Goal: Transaction & Acquisition: Purchase product/service

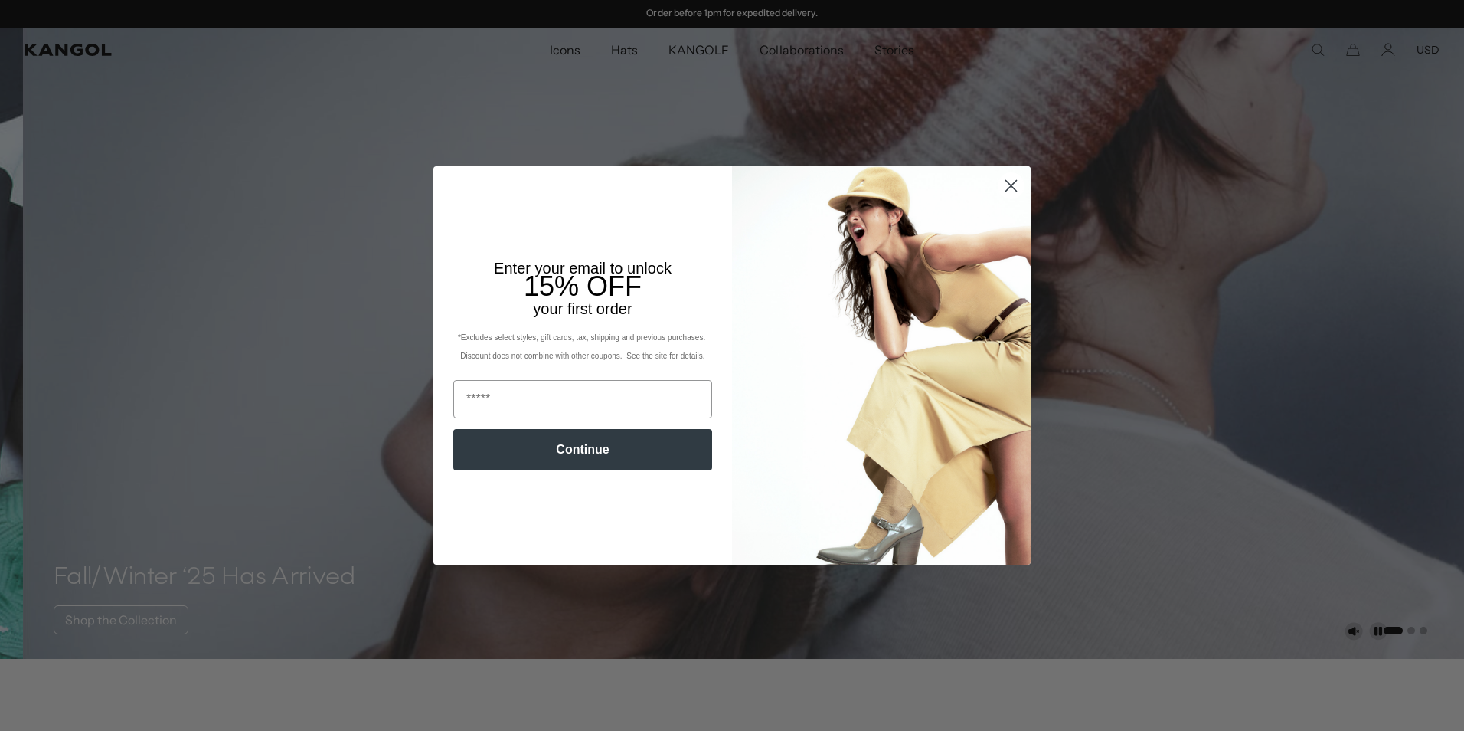
drag, startPoint x: 1018, startPoint y: 191, endPoint x: 1009, endPoint y: 189, distance: 8.6
click at [1011, 190] on icon "Close dialog" at bounding box center [1011, 185] width 27 height 27
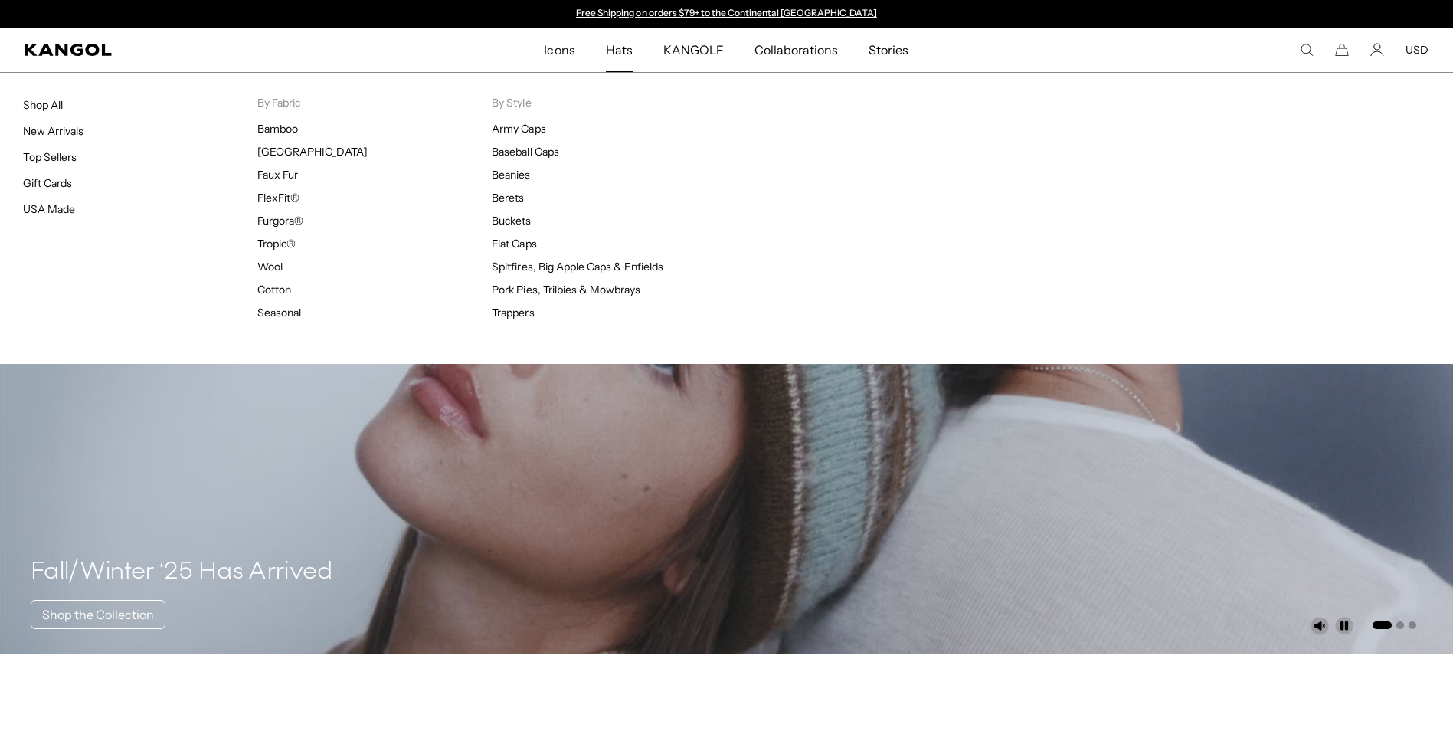
click at [610, 44] on span "Hats" at bounding box center [619, 50] width 27 height 44
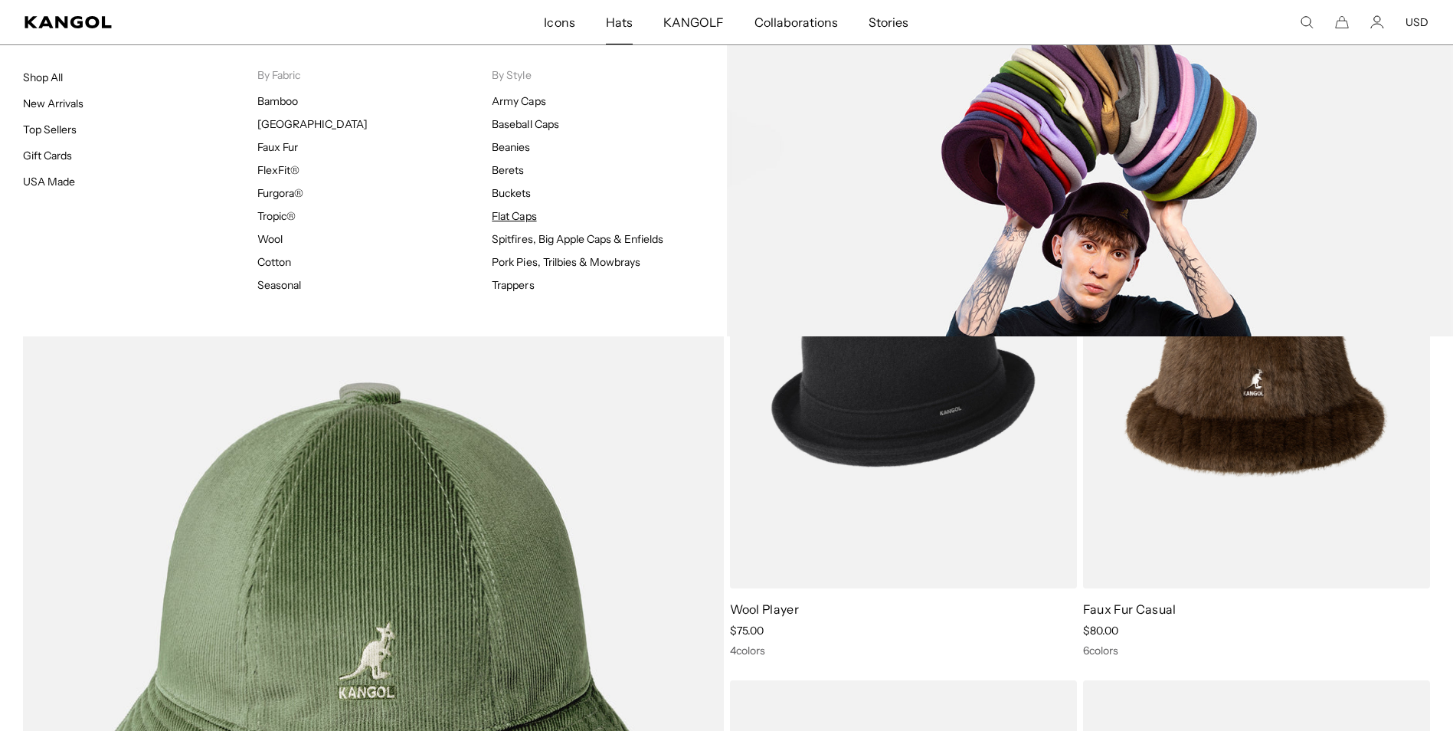
click at [512, 215] on link "Flat Caps" at bounding box center [514, 216] width 44 height 14
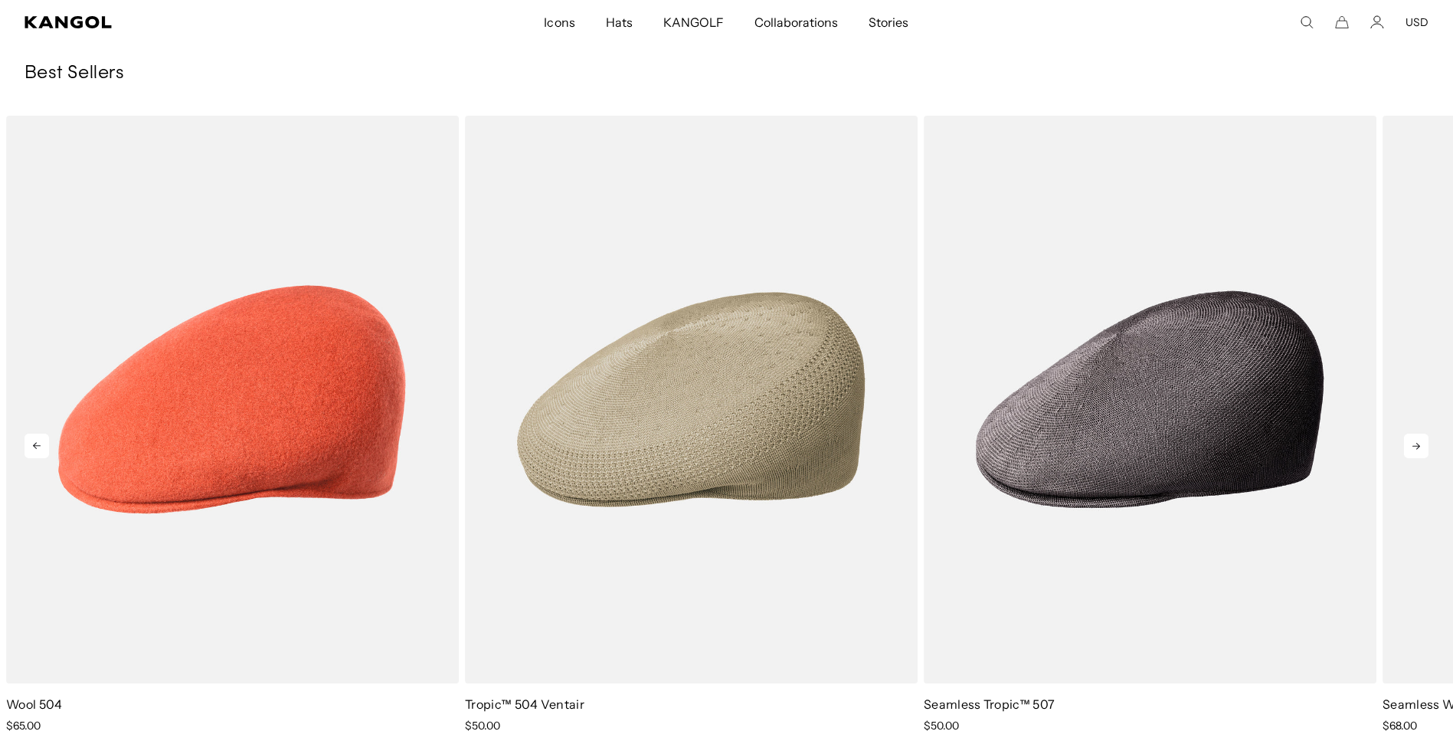
scroll to position [0, 316]
click at [1416, 446] on icon at bounding box center [1416, 446] width 8 height 7
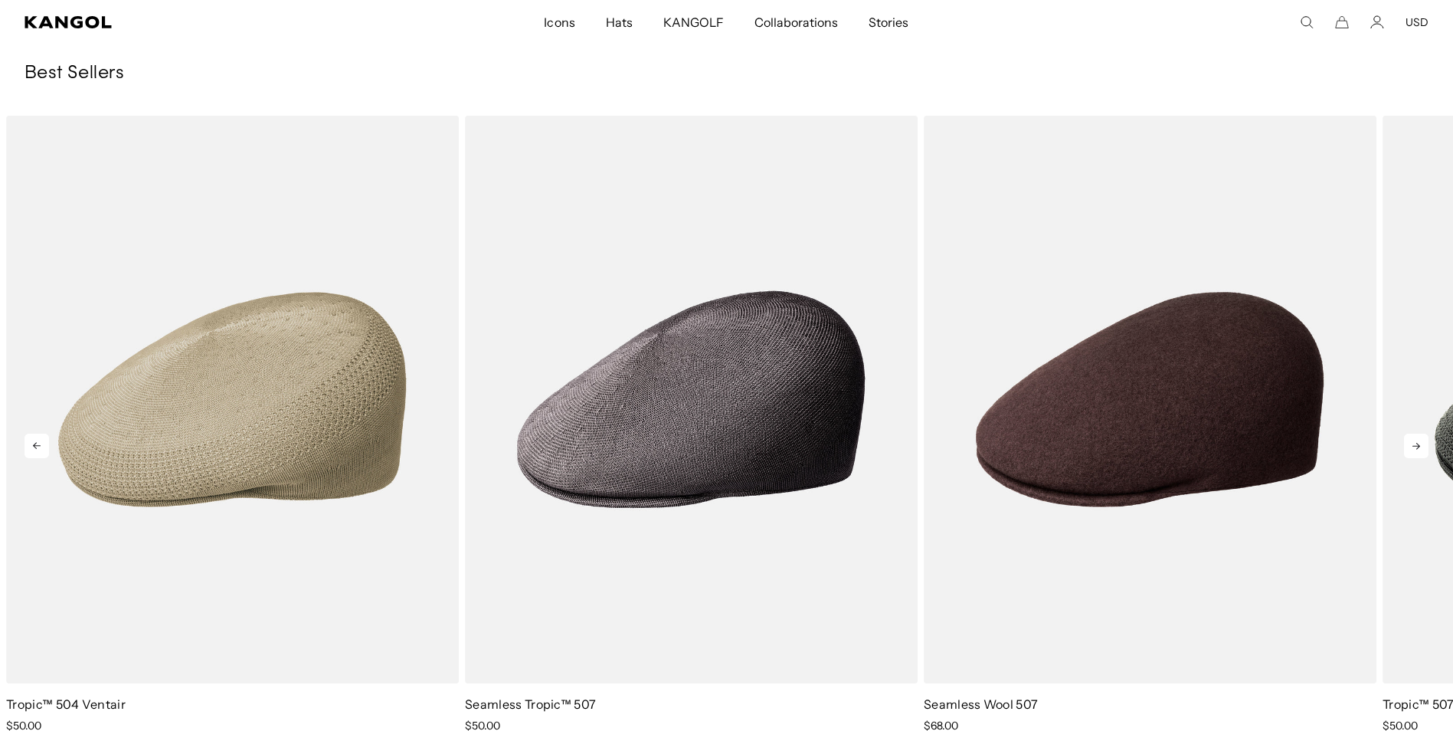
click at [1416, 446] on icon at bounding box center [1416, 446] width 8 height 7
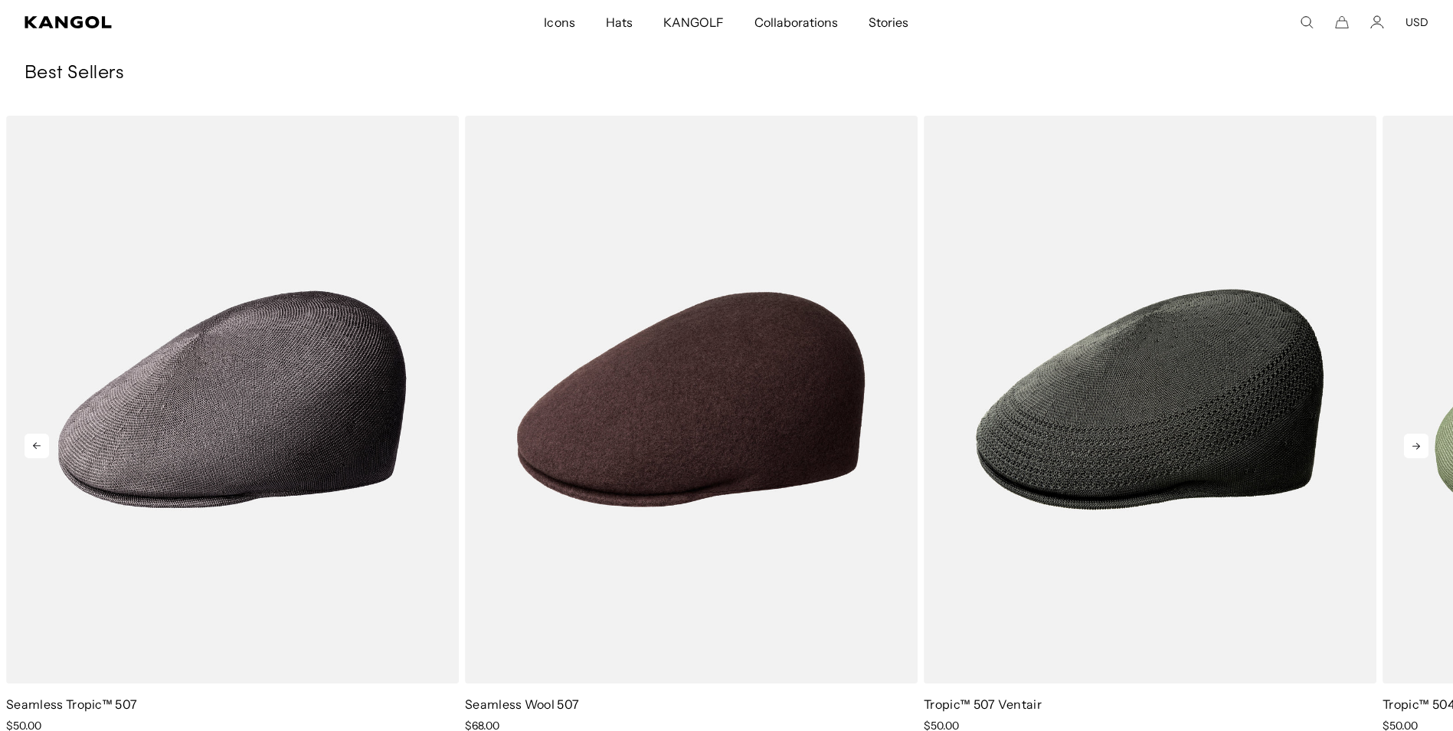
click at [1416, 446] on icon at bounding box center [1416, 446] width 8 height 7
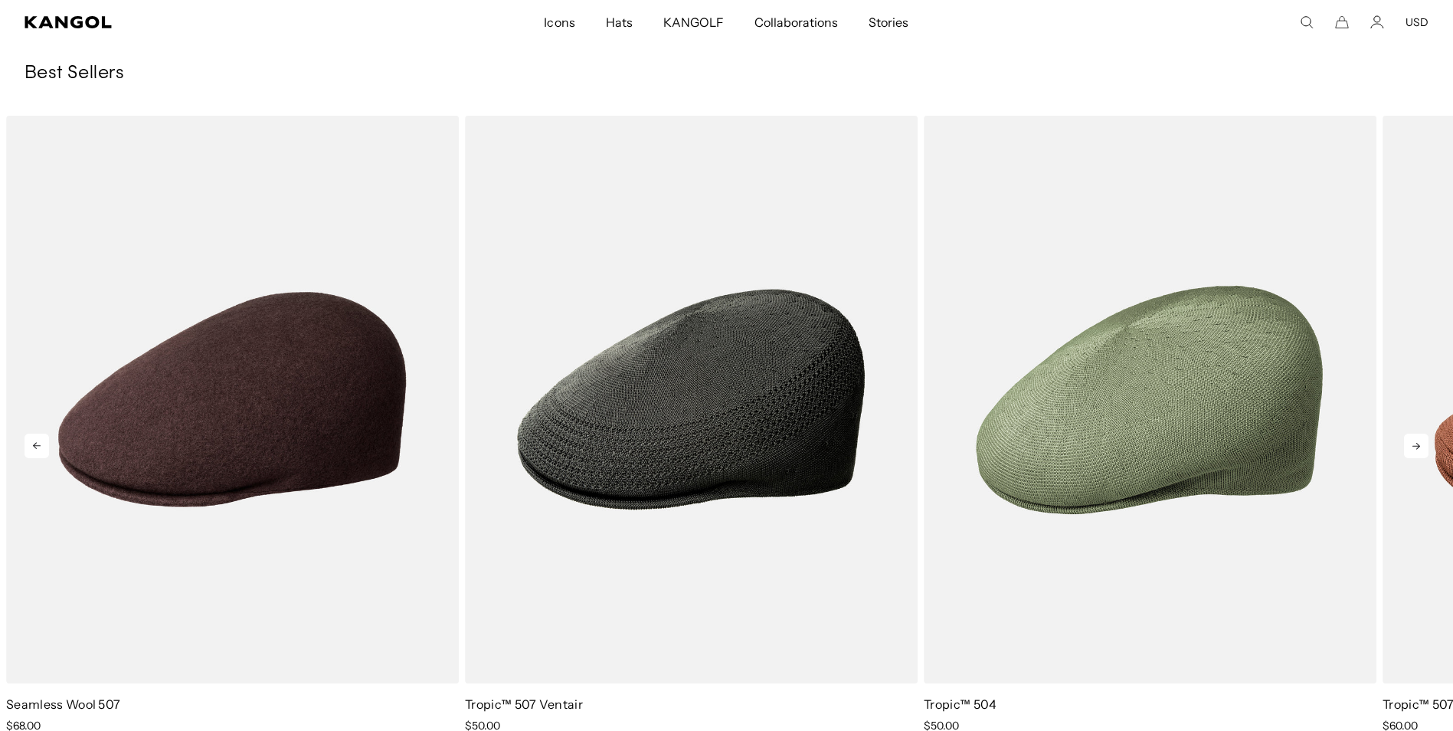
scroll to position [0, 0]
click at [1416, 446] on icon at bounding box center [1416, 446] width 8 height 7
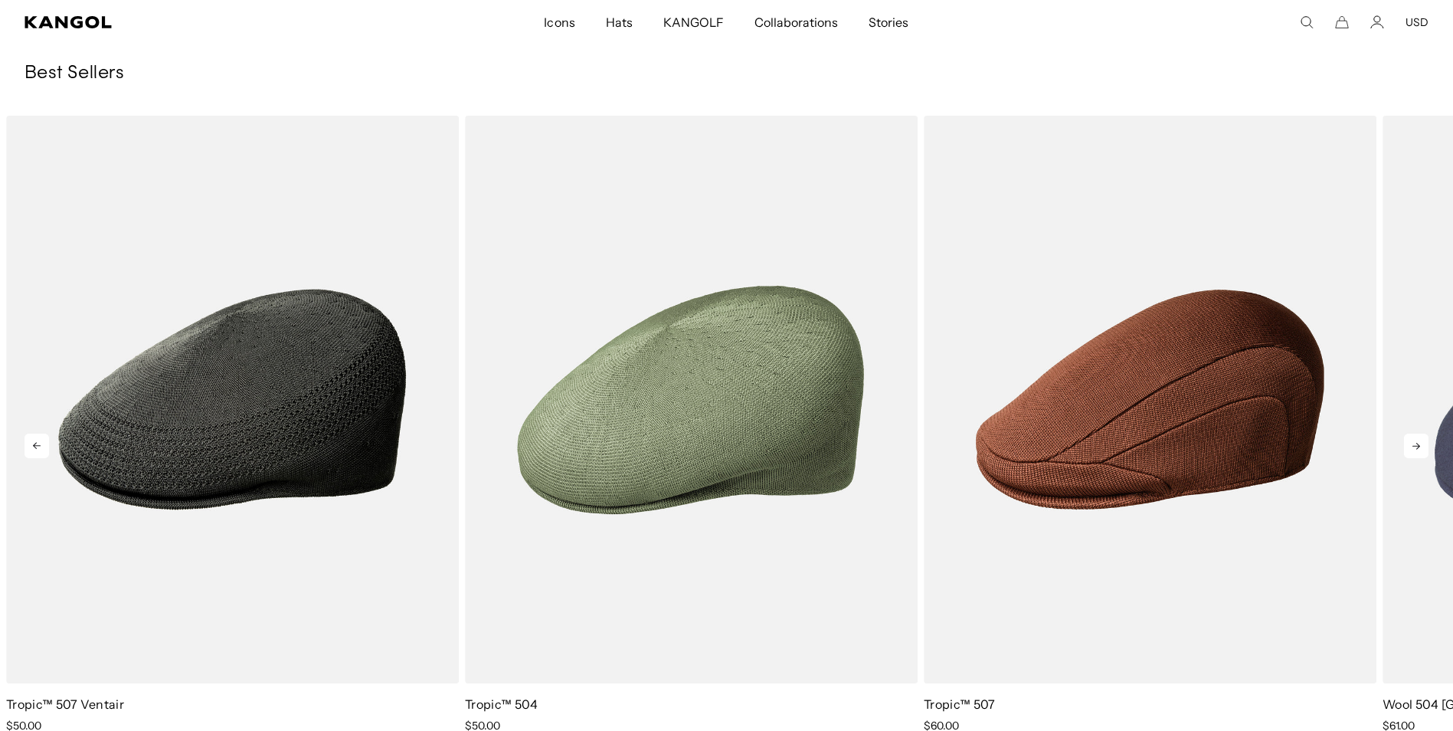
click at [1416, 446] on icon at bounding box center [1416, 446] width 8 height 7
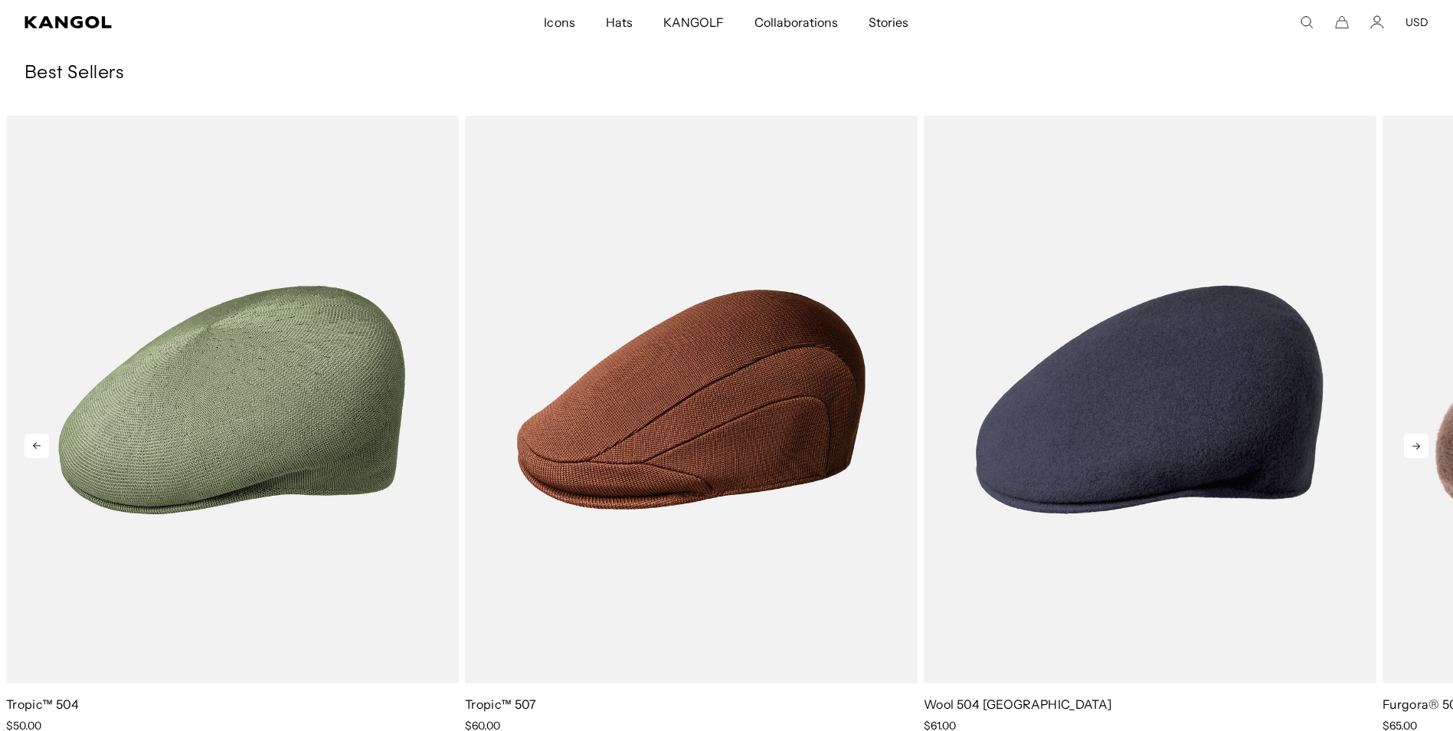
click at [1416, 446] on icon at bounding box center [1416, 446] width 8 height 7
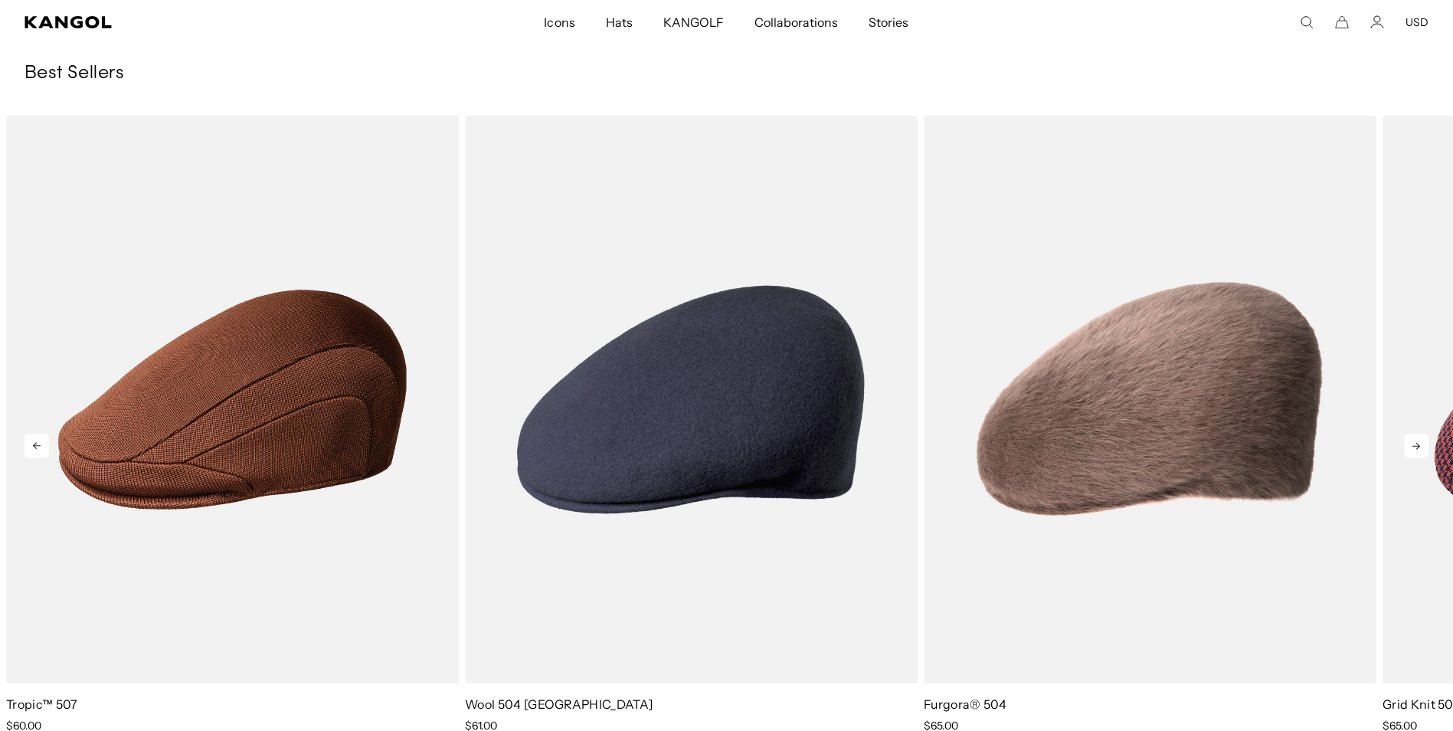
click at [1416, 446] on icon at bounding box center [1416, 446] width 8 height 7
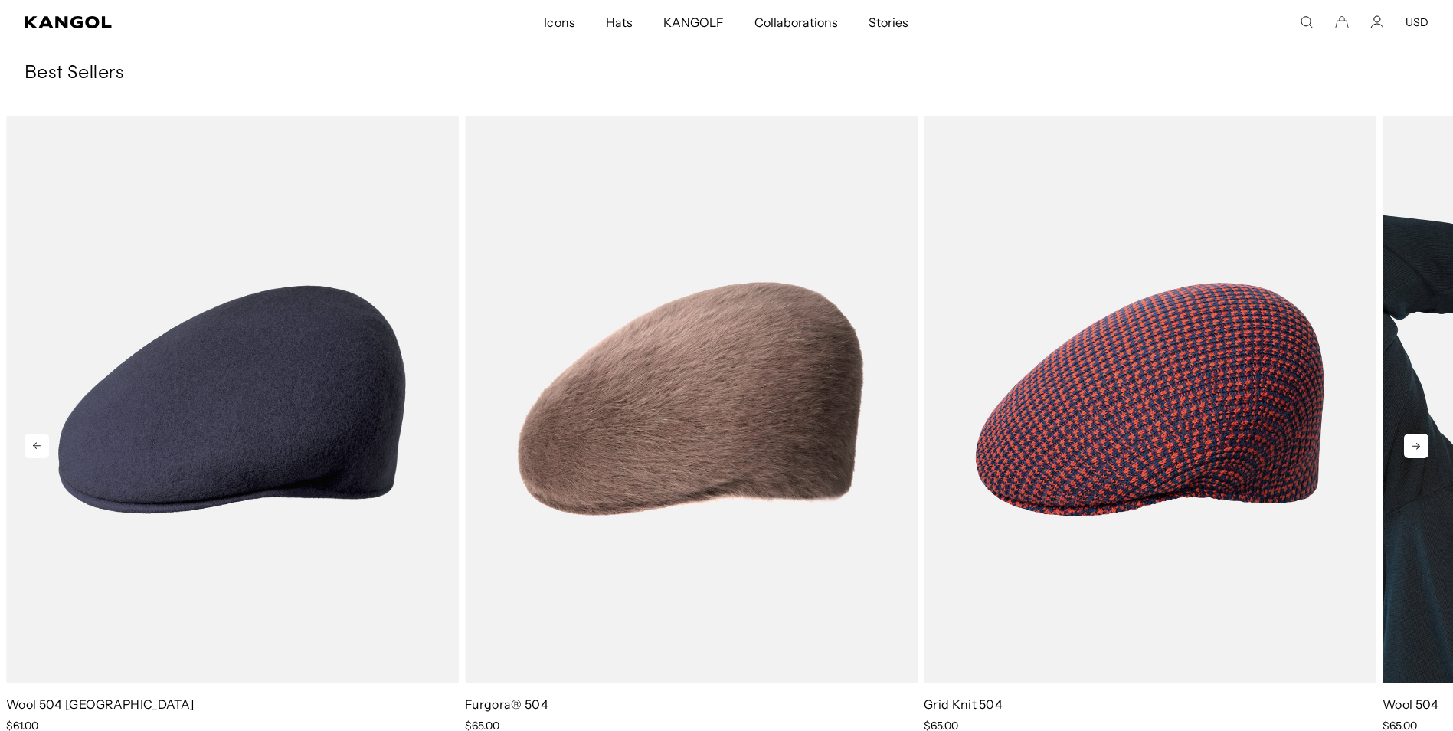
click at [0, 0] on link "1 of 10" at bounding box center [0, 0] width 0 height 0
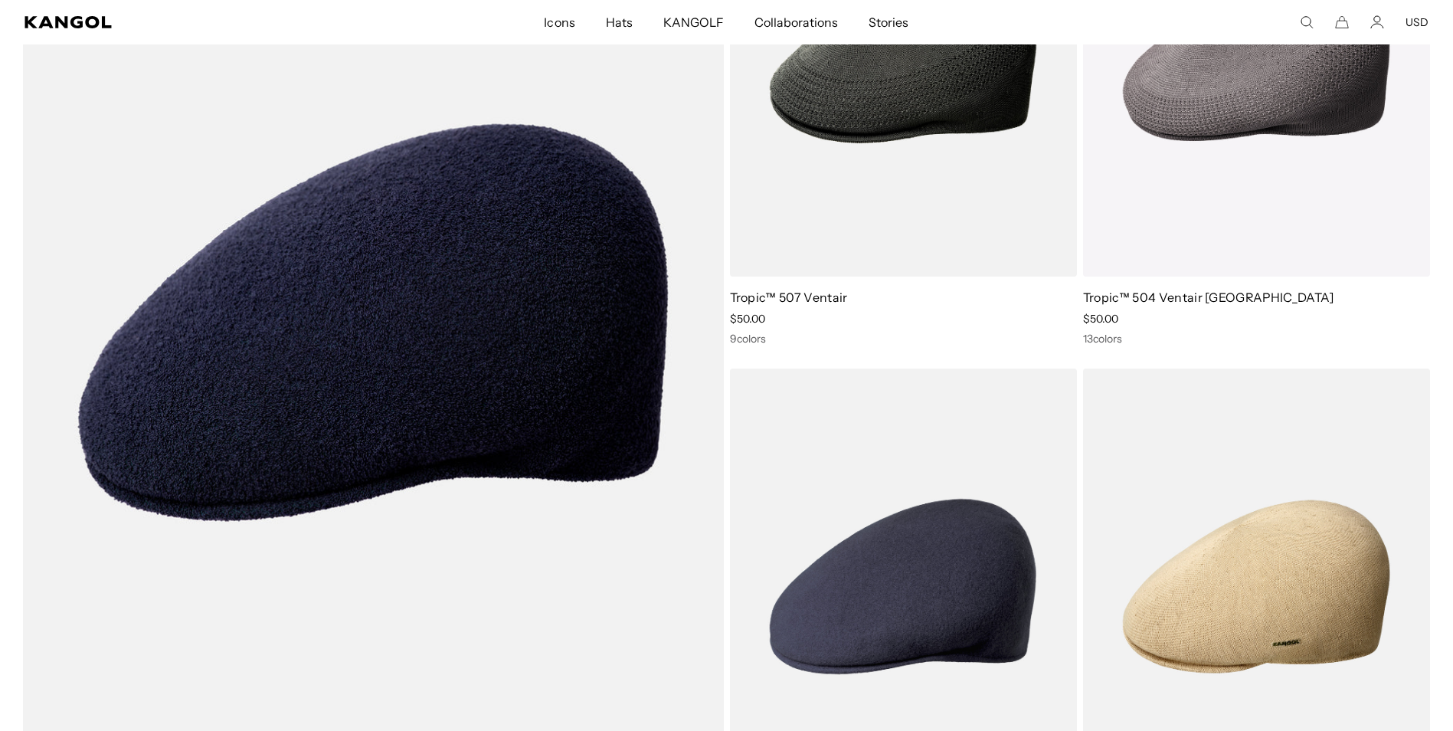
scroll to position [5590, 0]
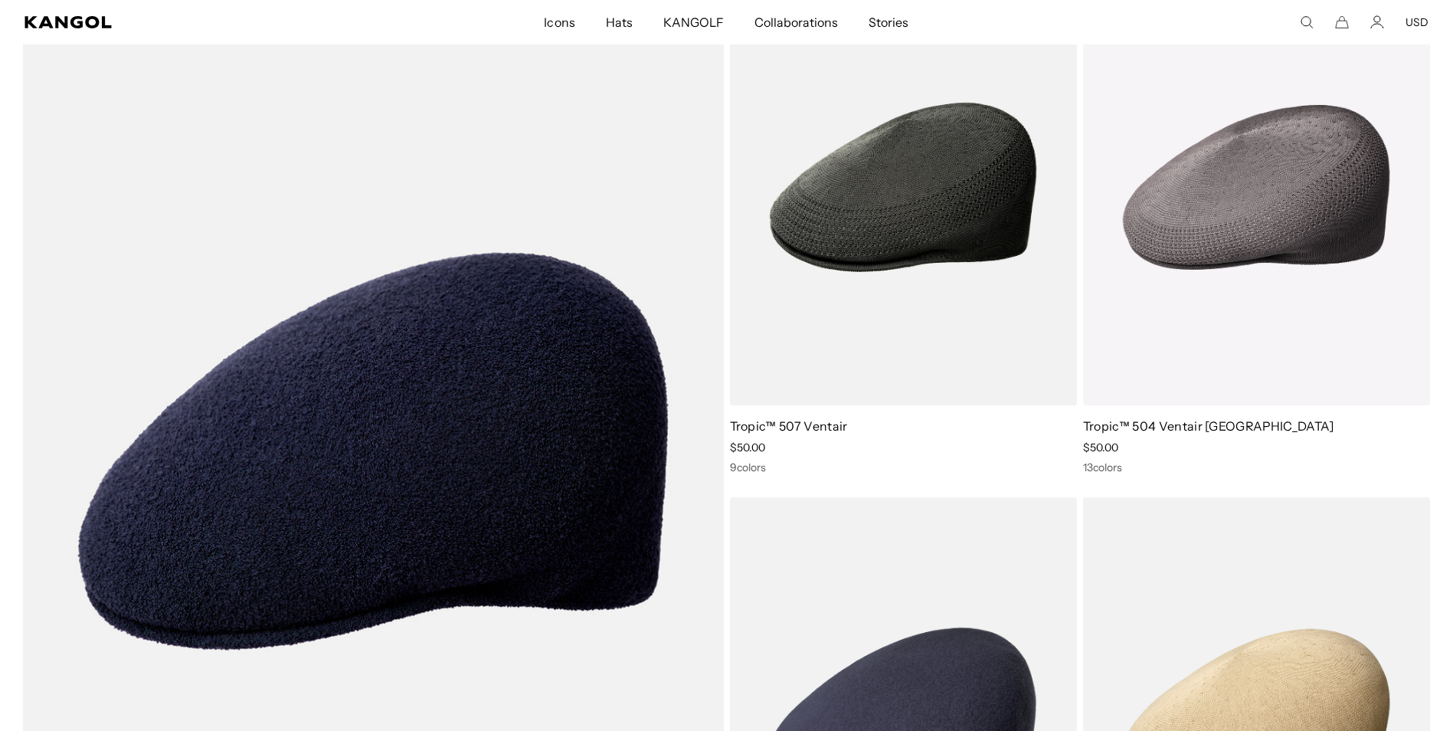
click at [0, 0] on img at bounding box center [0, 0] width 0 height 0
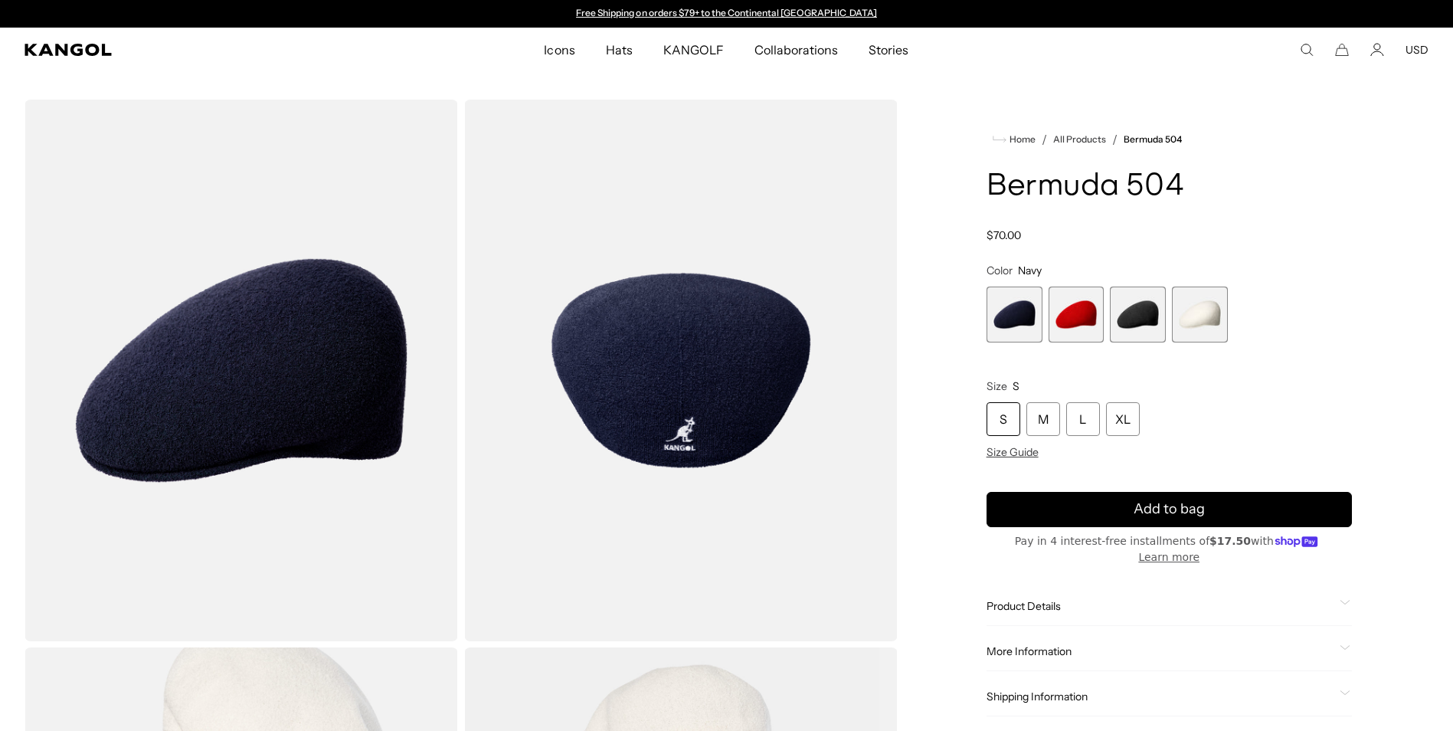
click at [759, 351] on img "Gallery Viewer" at bounding box center [680, 370] width 433 height 541
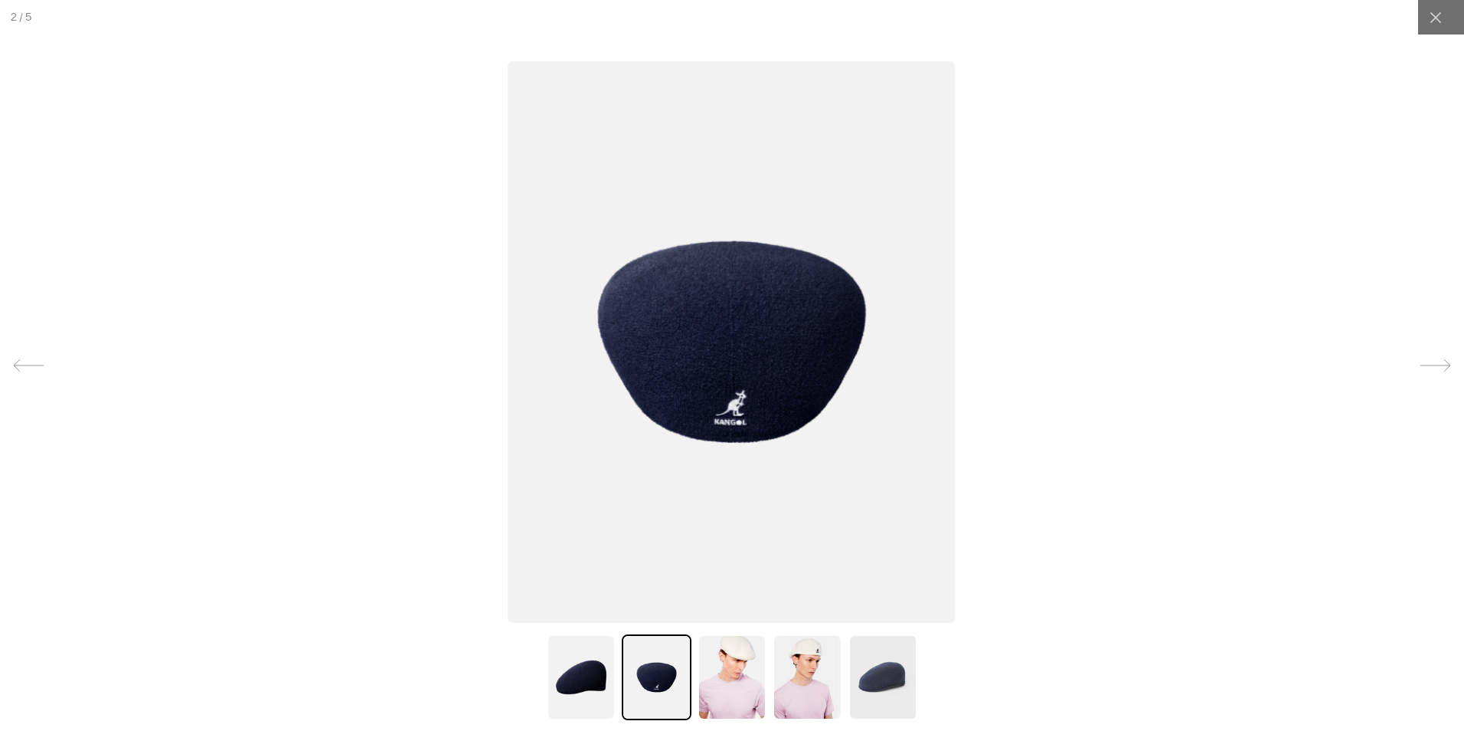
click at [727, 681] on img at bounding box center [732, 677] width 69 height 86
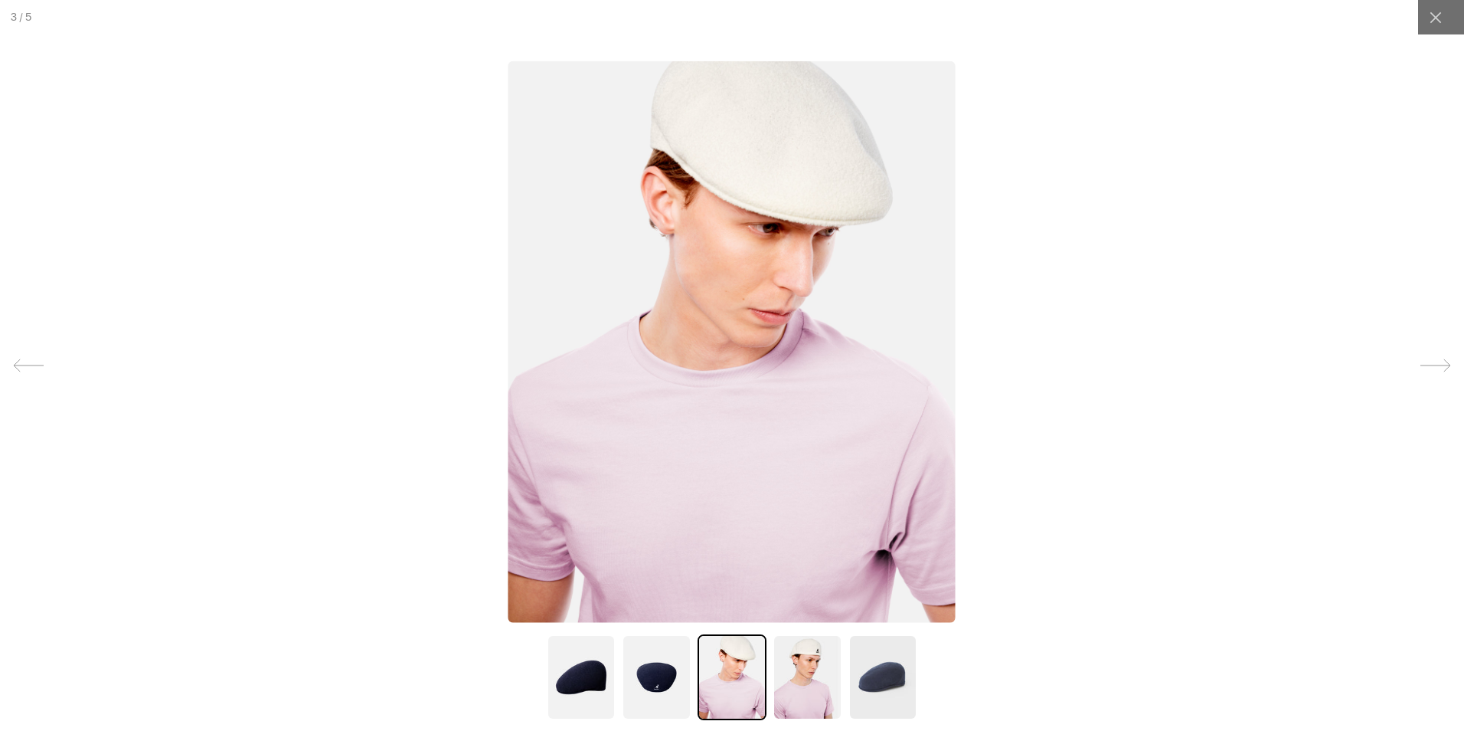
click at [791, 663] on img at bounding box center [807, 677] width 69 height 86
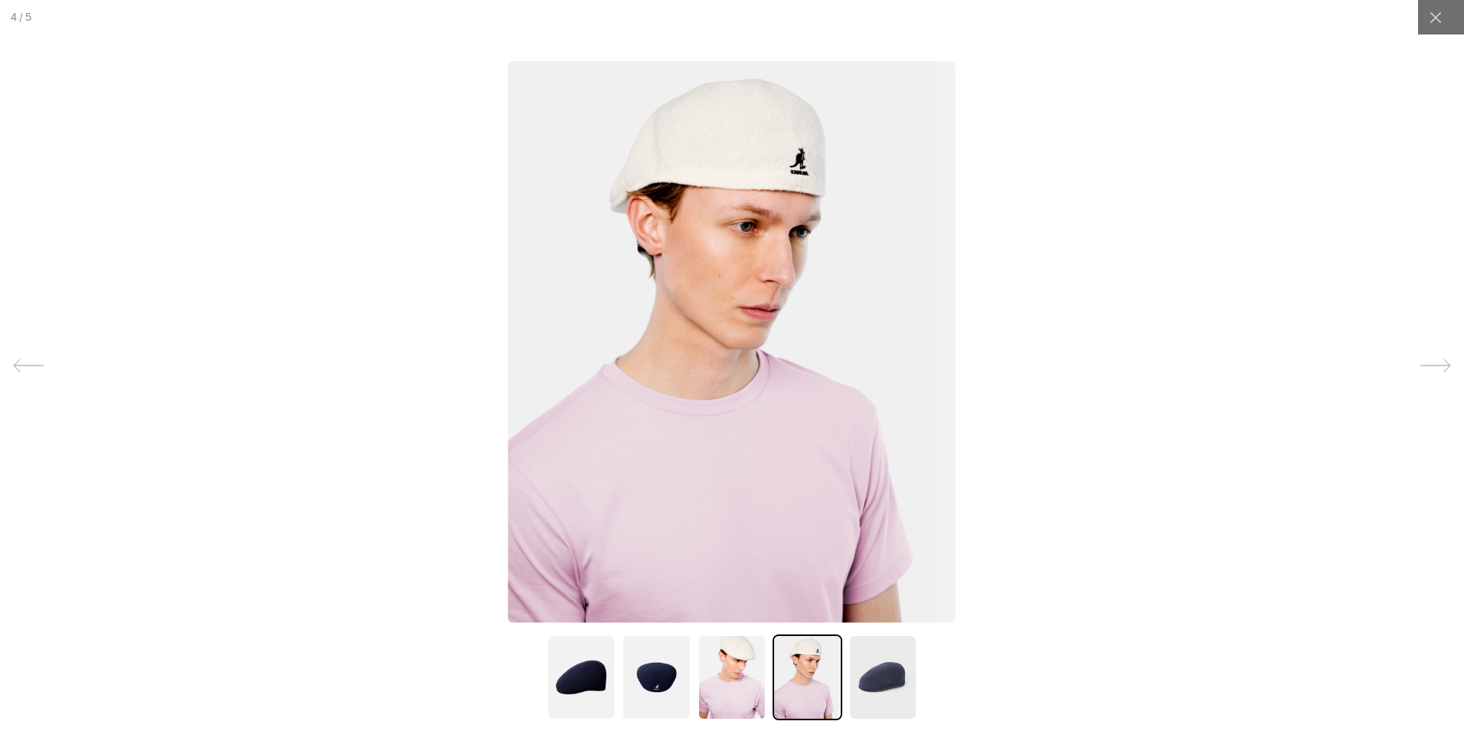
click at [876, 659] on img at bounding box center [883, 677] width 69 height 86
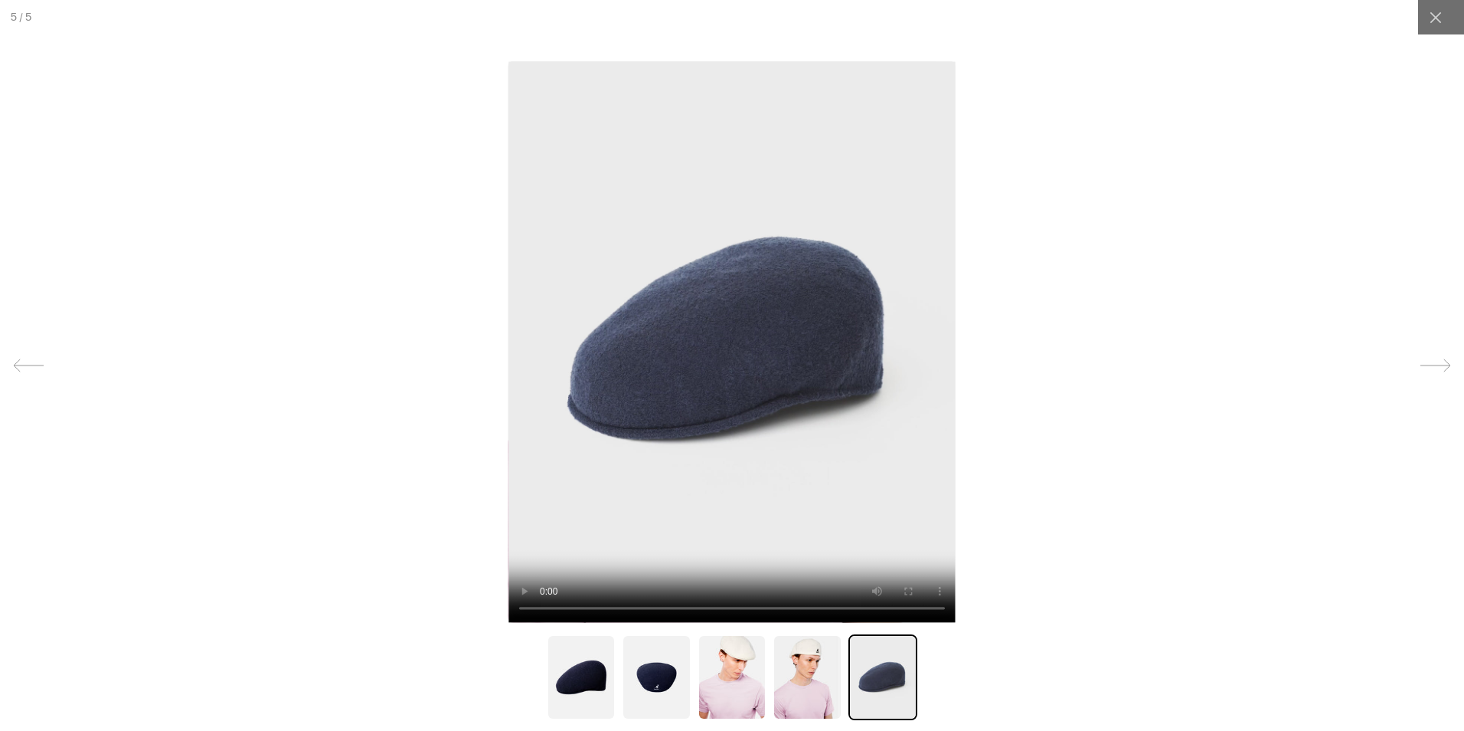
scroll to position [0, 316]
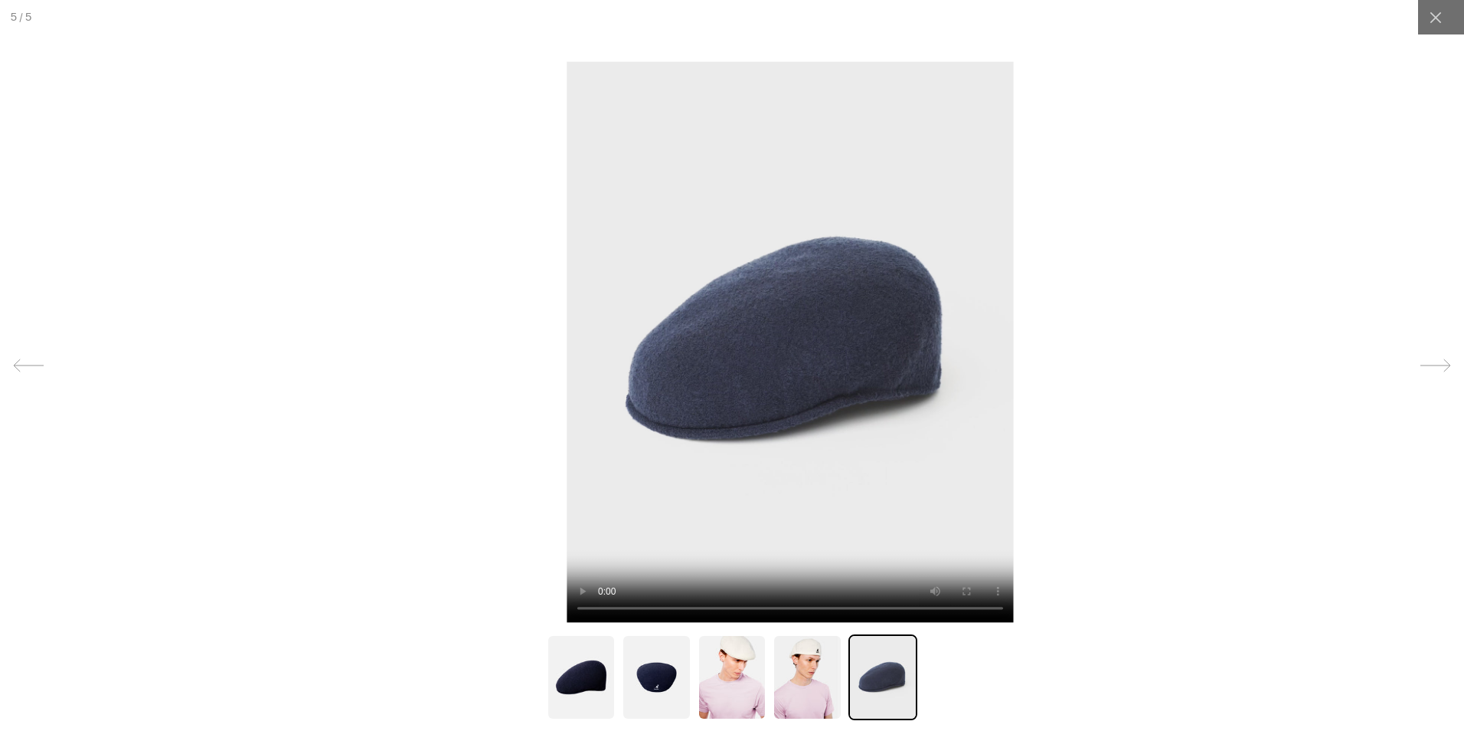
drag, startPoint x: 743, startPoint y: 440, endPoint x: 801, endPoint y: 438, distance: 58.2
click at [801, 438] on video at bounding box center [790, 340] width 446 height 561
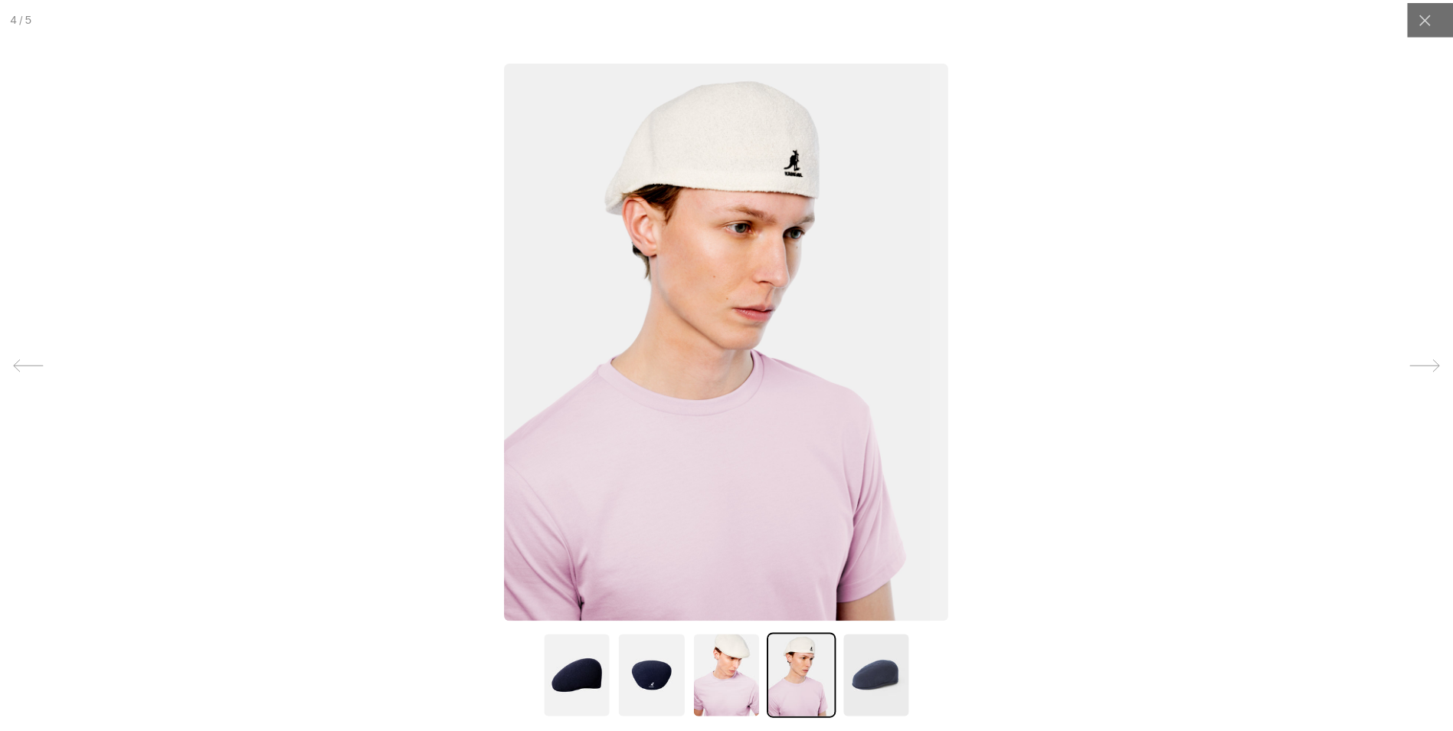
scroll to position [0, 0]
click at [1430, 18] on icon at bounding box center [1435, 16] width 11 height 11
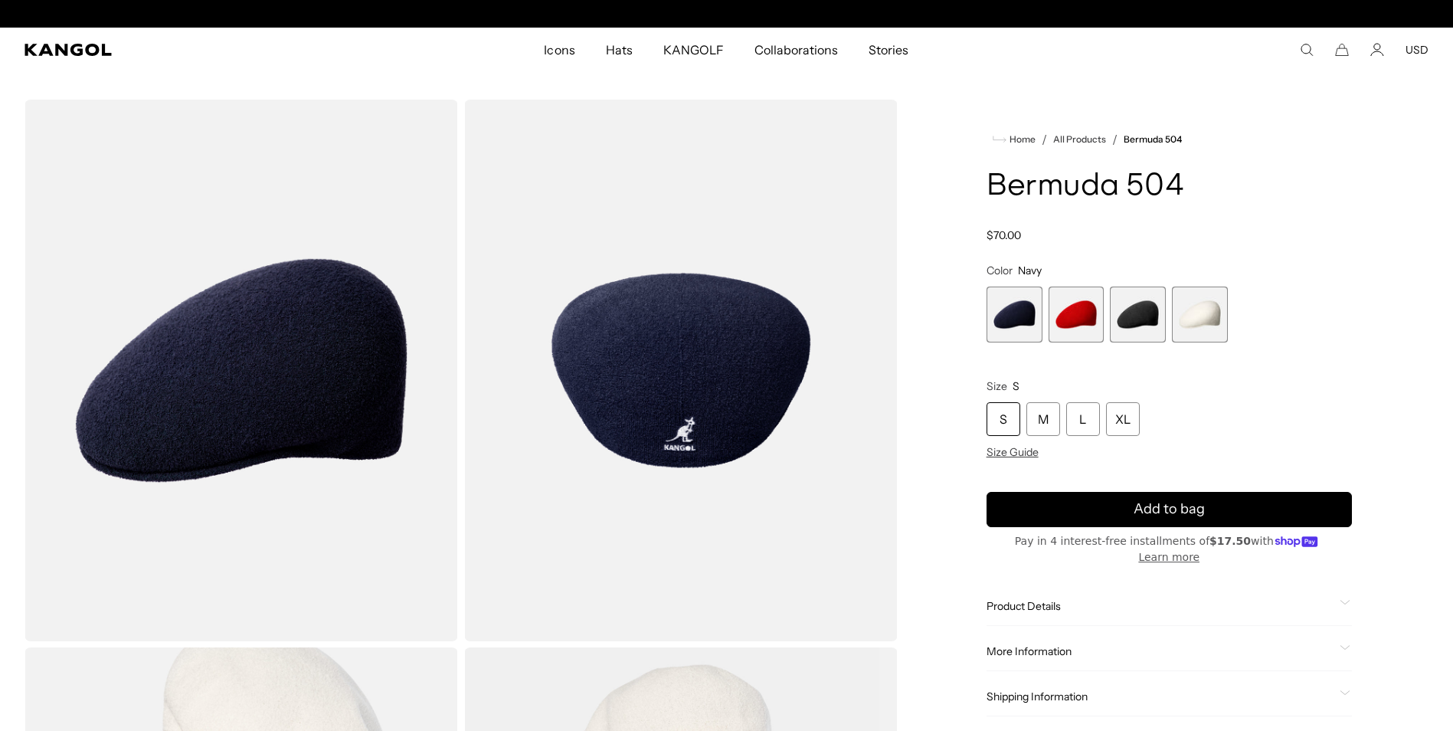
scroll to position [0, 316]
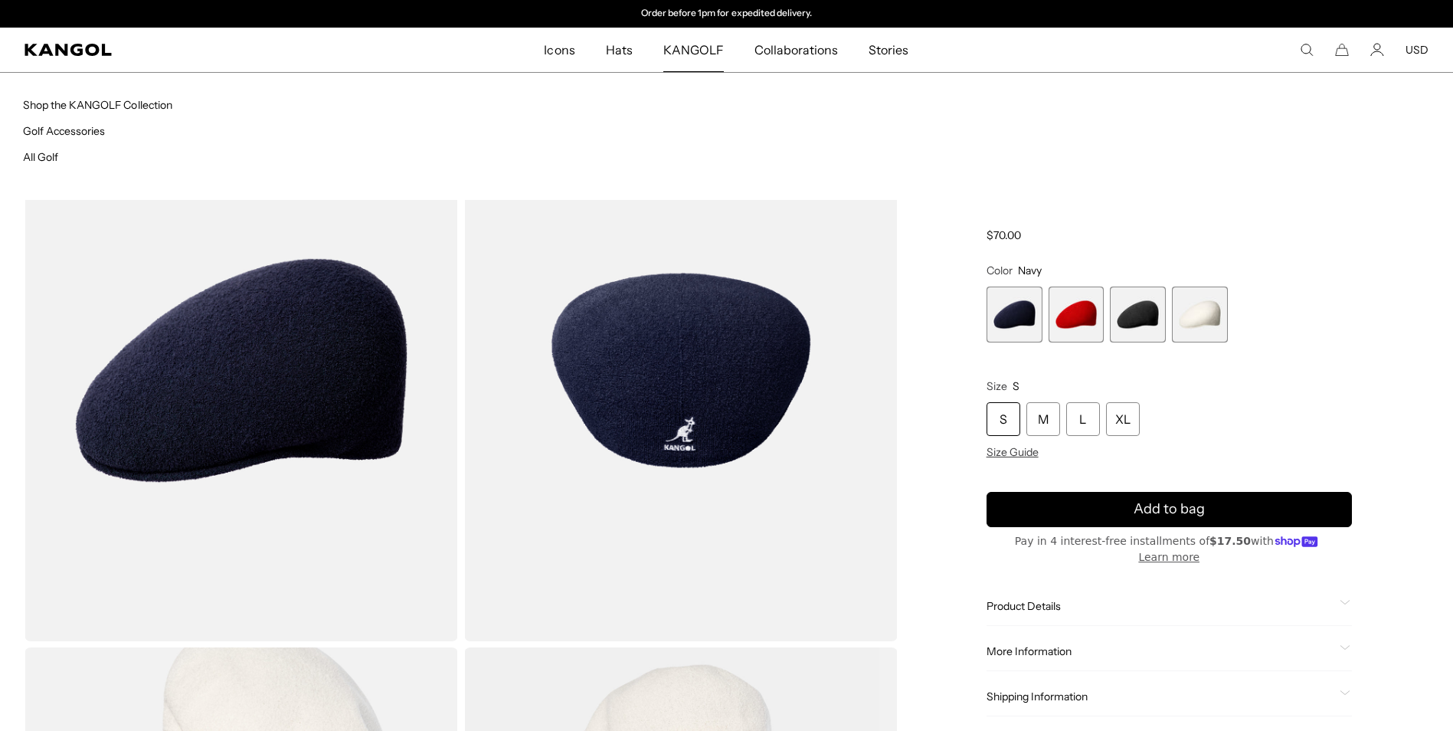
click at [680, 41] on span "KANGOLF" at bounding box center [693, 50] width 60 height 44
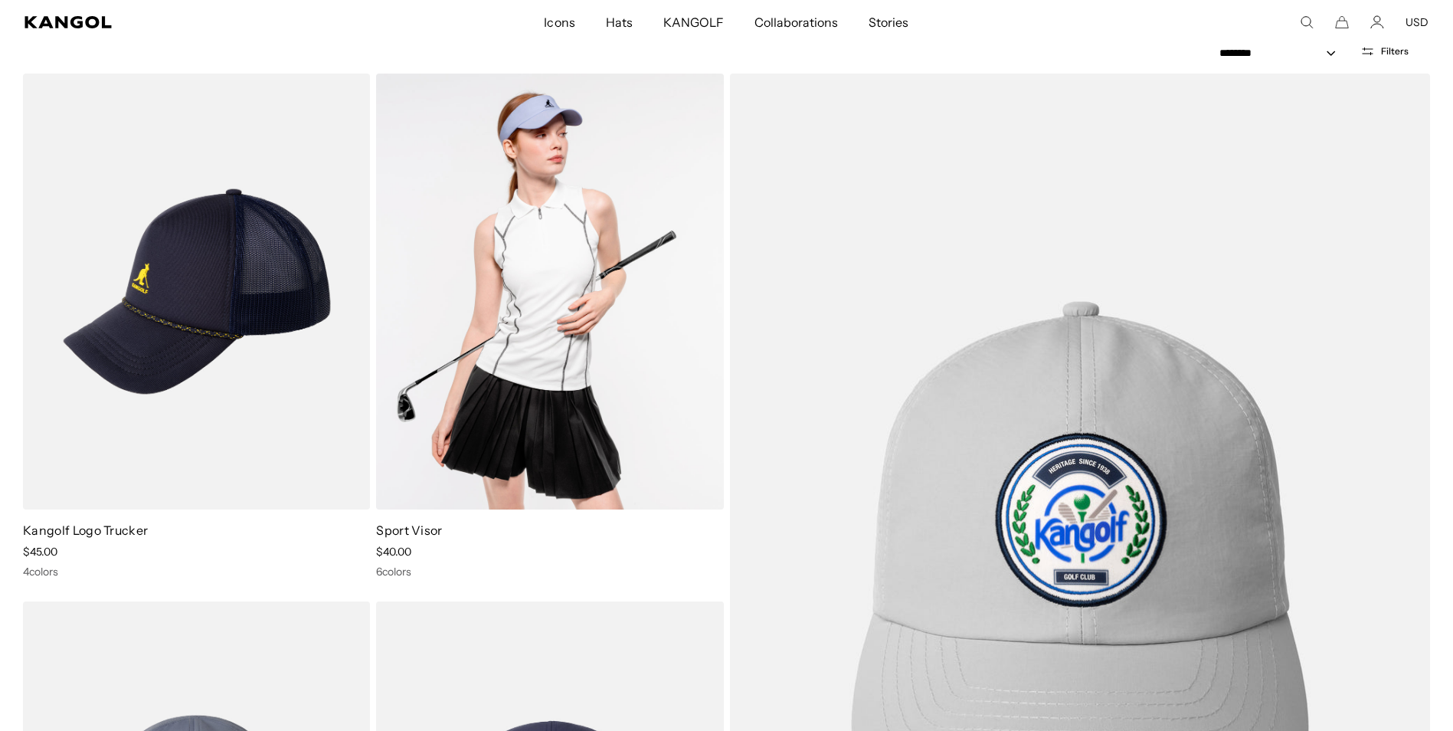
scroll to position [0, 316]
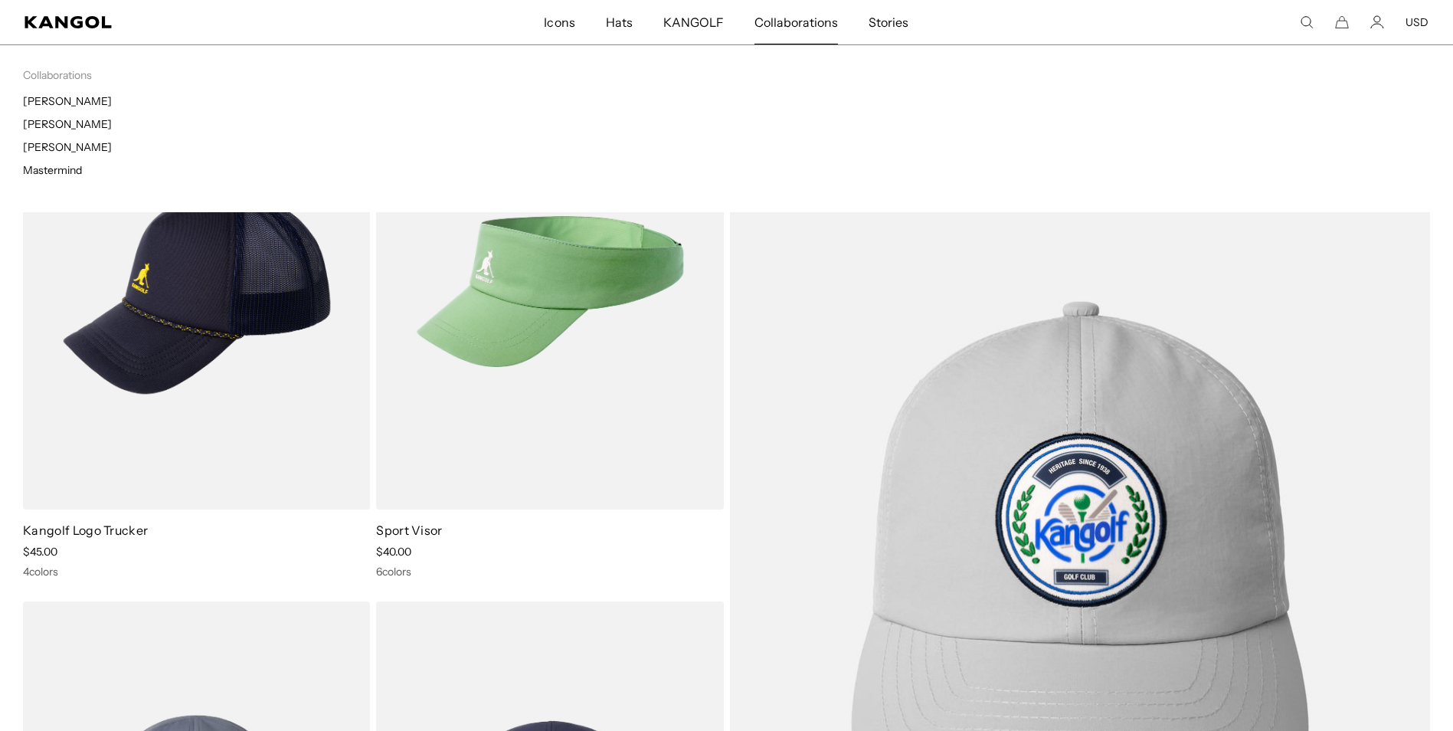
click at [795, 25] on span "Collaborations" at bounding box center [795, 22] width 83 height 44
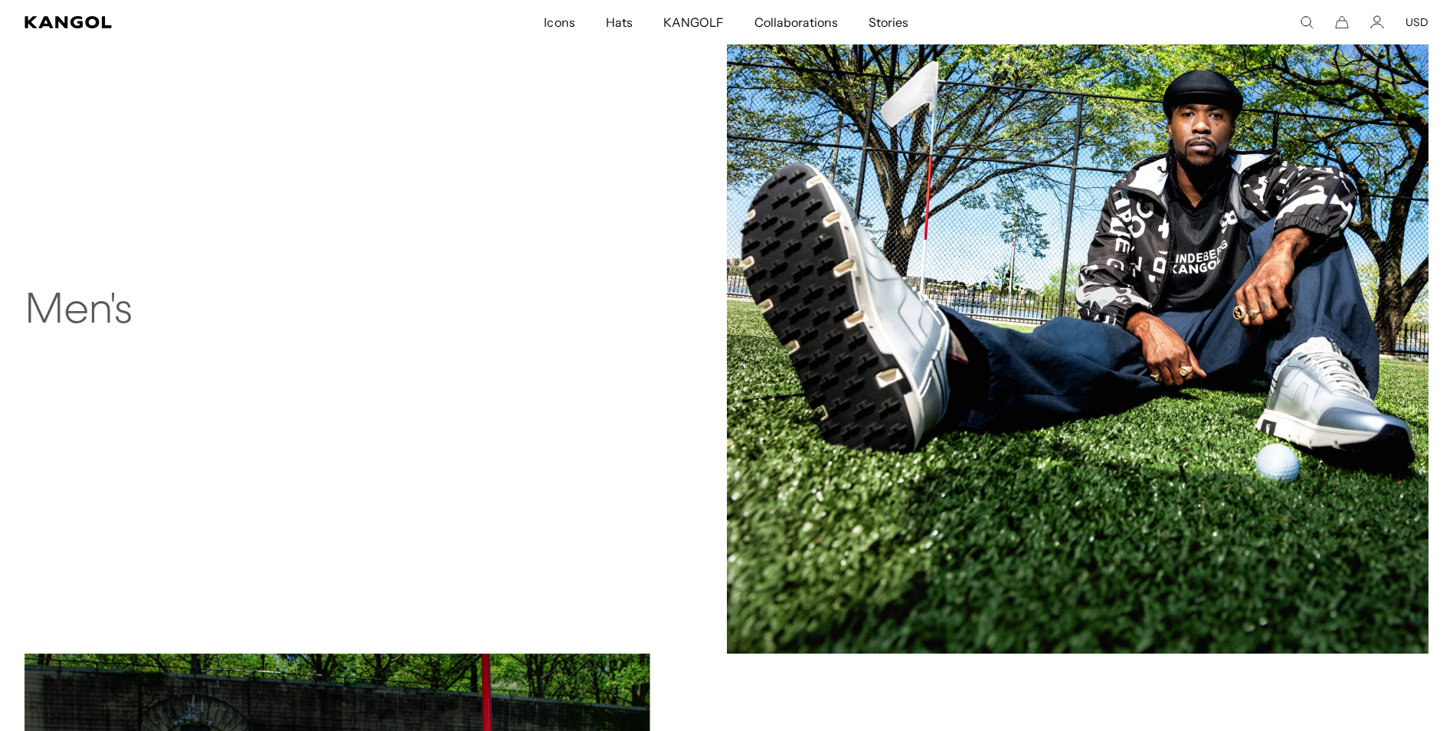
scroll to position [1072, 0]
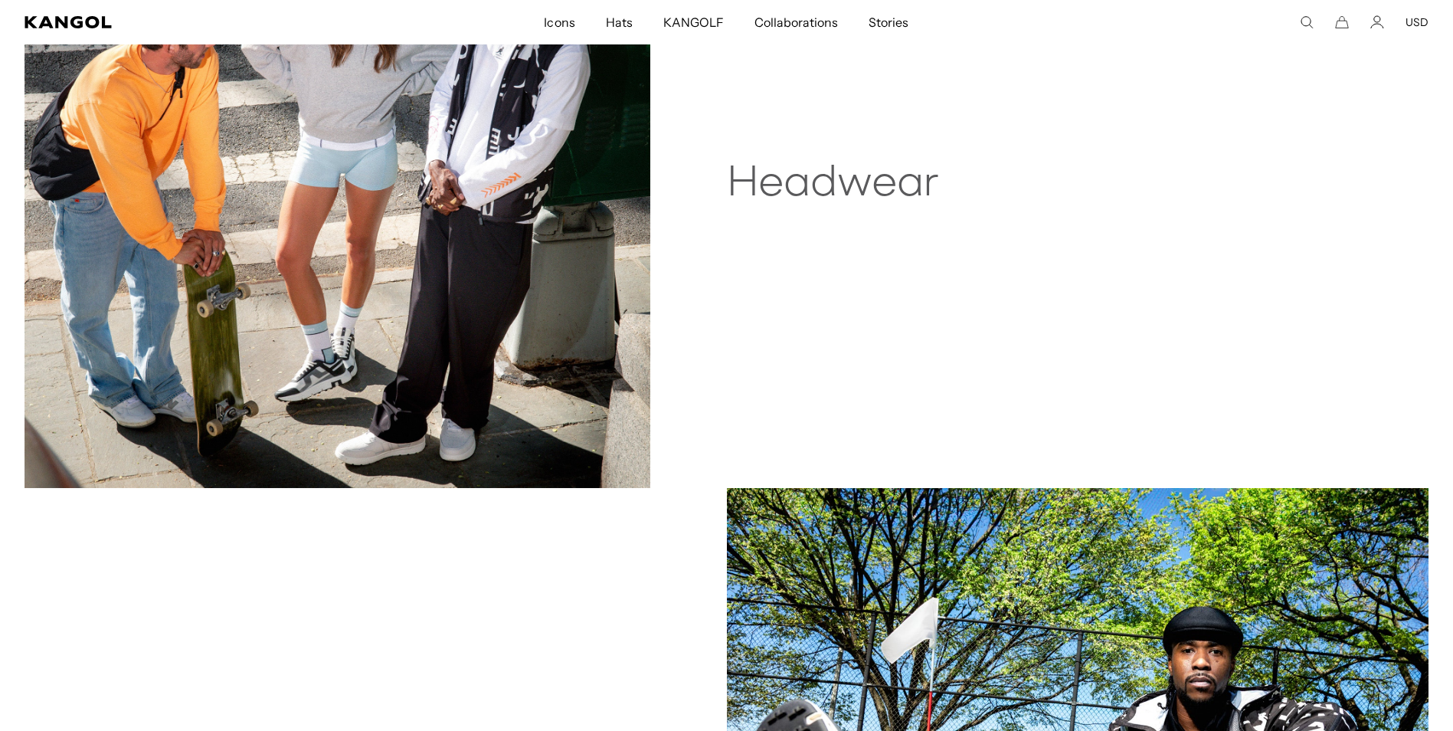
click at [816, 195] on h2 "Headwear" at bounding box center [947, 184] width 440 height 49
click at [581, 168] on img at bounding box center [338, 175] width 626 height 625
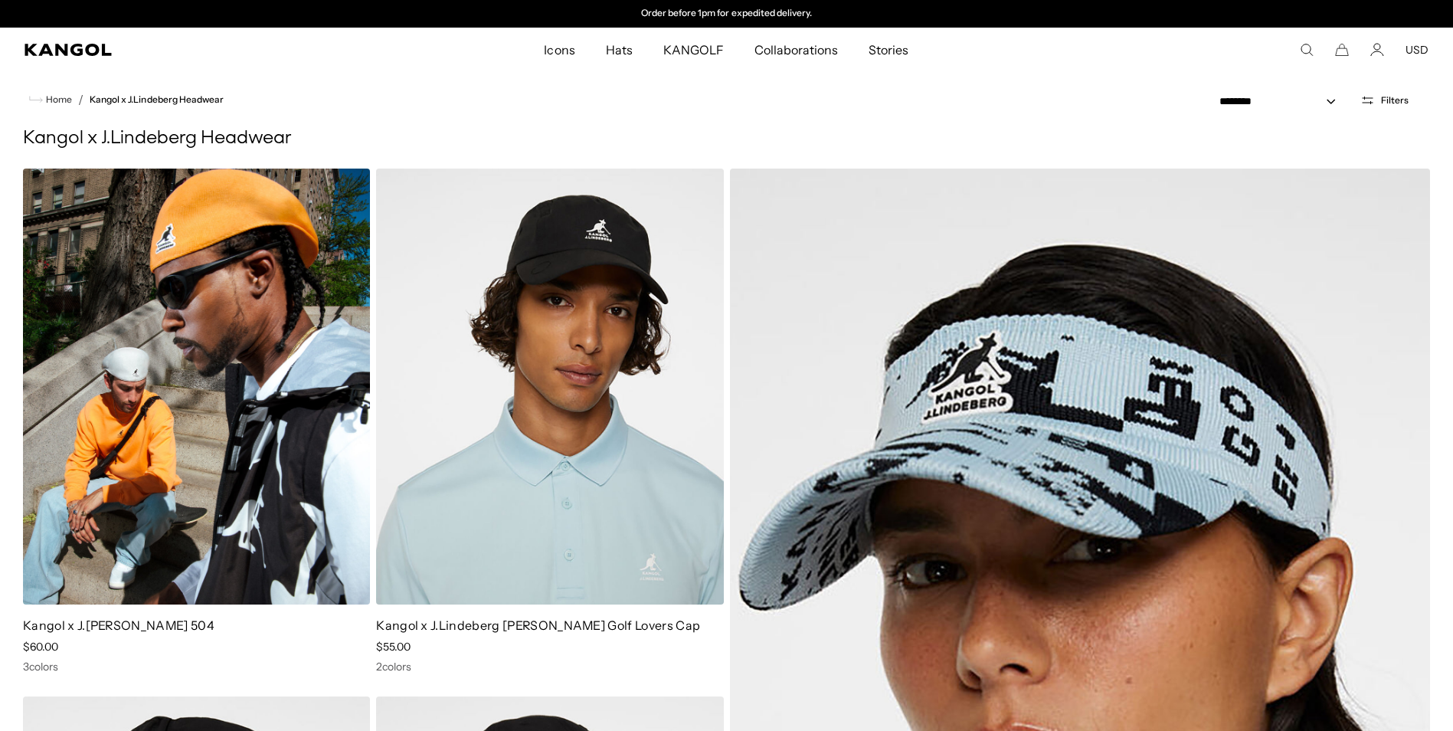
click at [237, 353] on img at bounding box center [196, 386] width 347 height 436
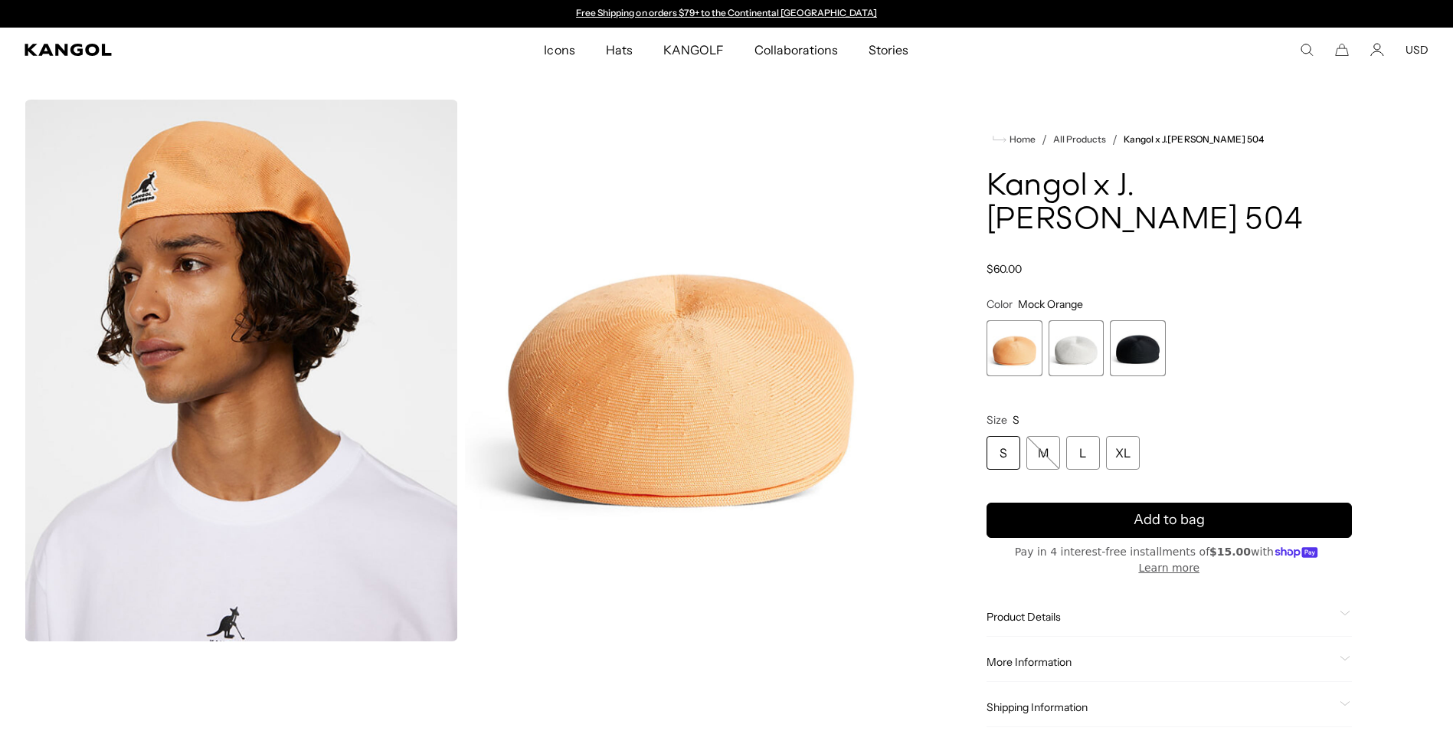
click at [1117, 336] on span "3 of 3" at bounding box center [1138, 348] width 56 height 56
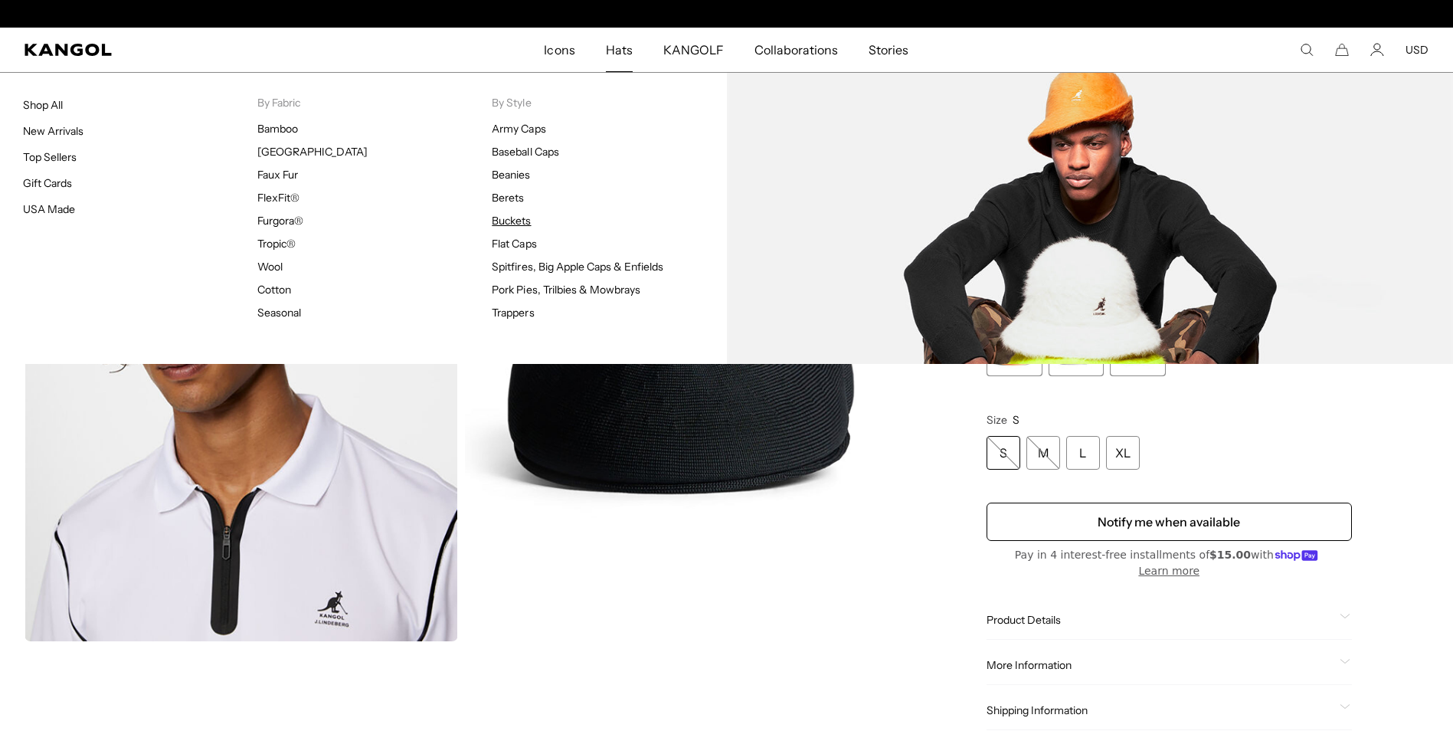
scroll to position [0, 316]
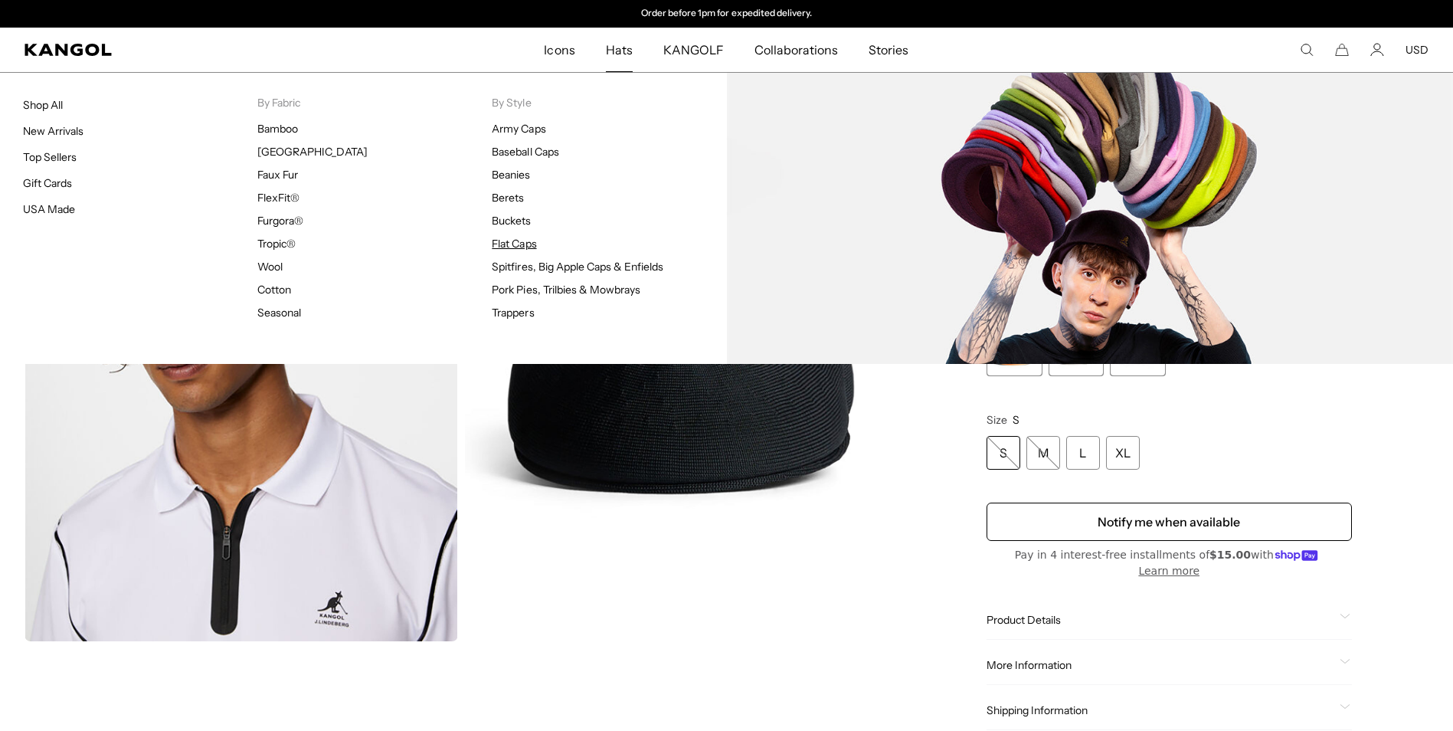
click at [514, 243] on link "Flat Caps" at bounding box center [514, 244] width 44 height 14
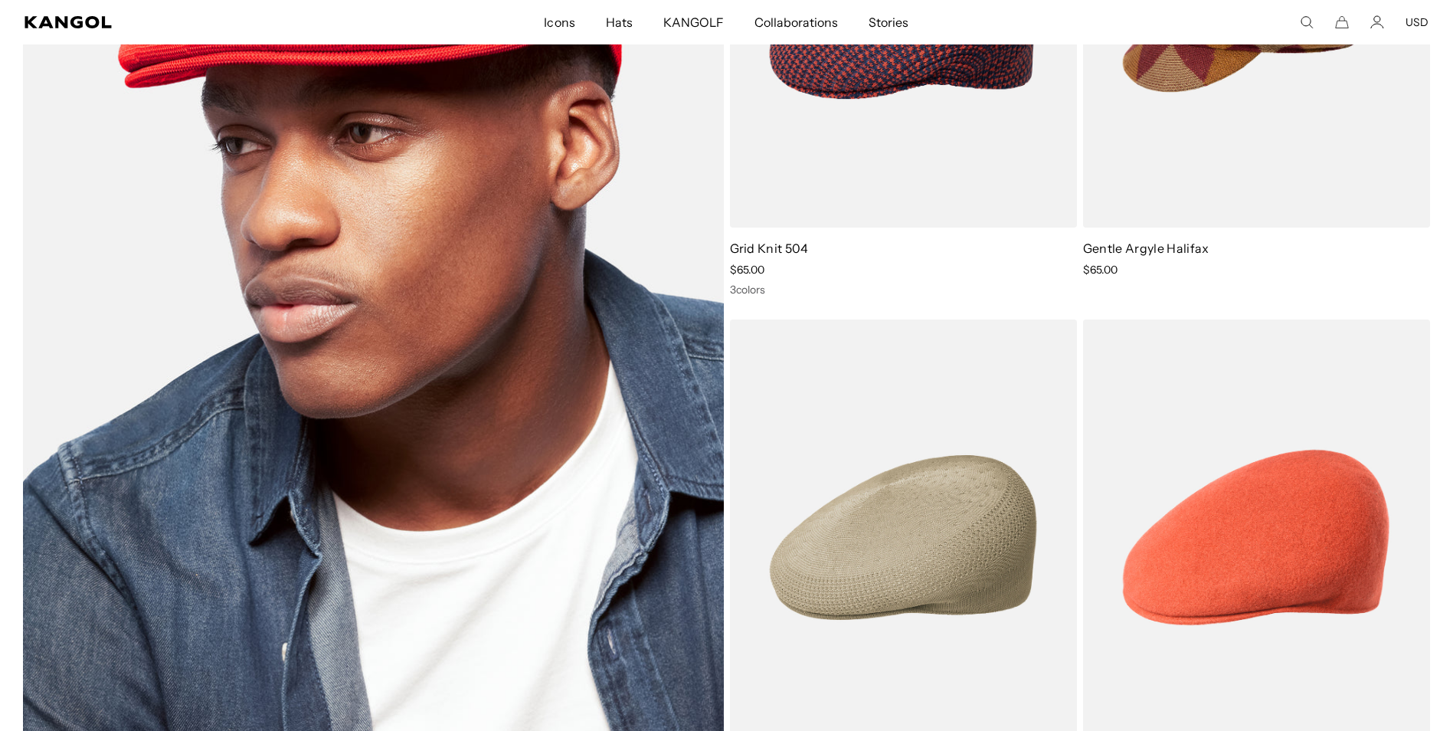
scroll to position [1149, 0]
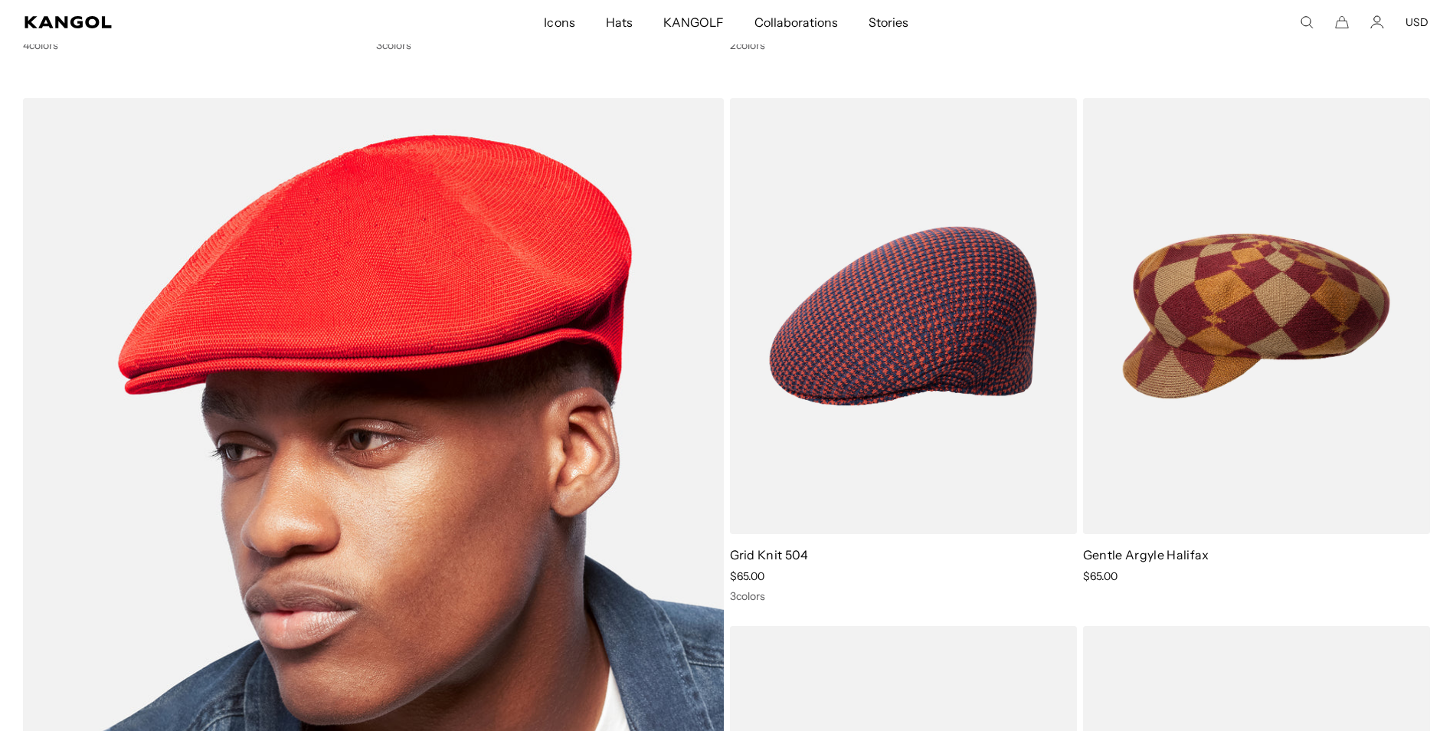
click at [322, 404] on img at bounding box center [373, 579] width 701 height 963
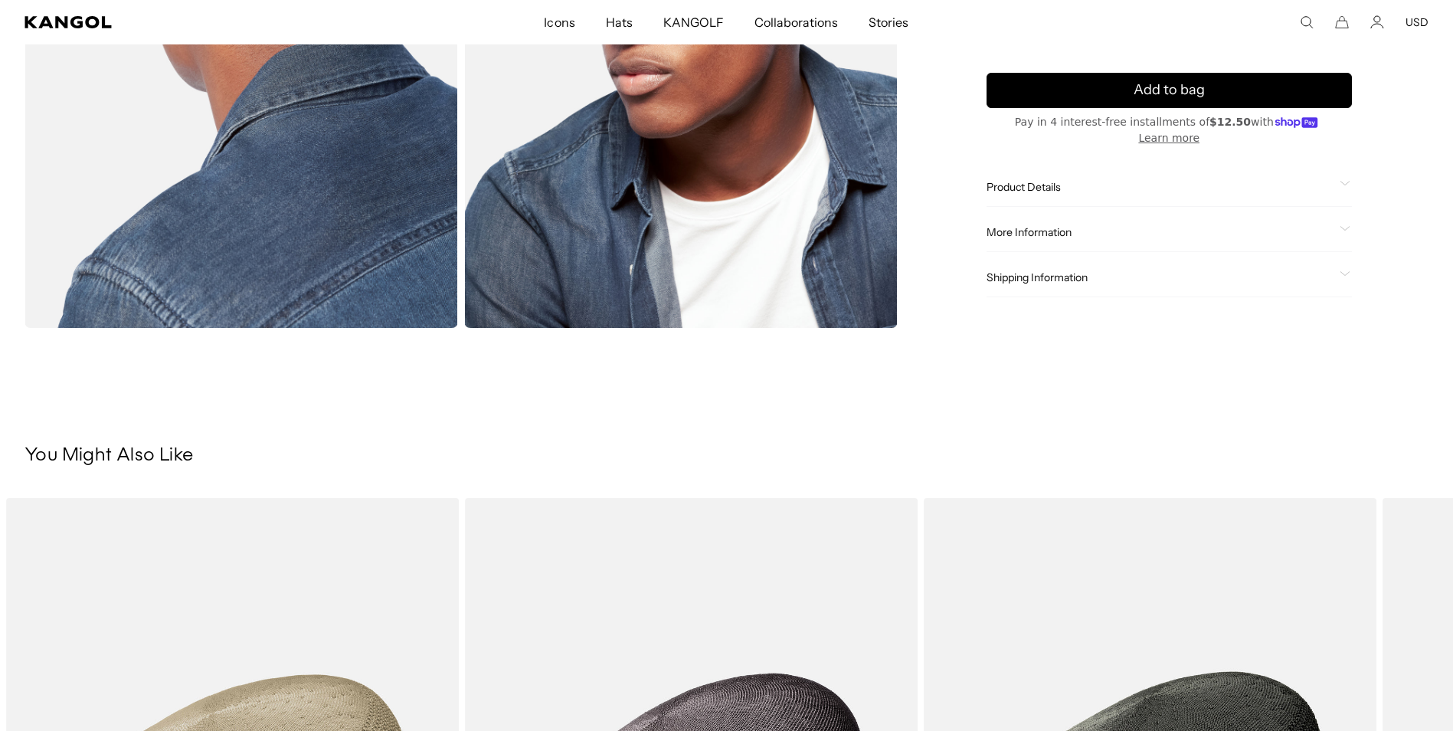
scroll to position [689, 0]
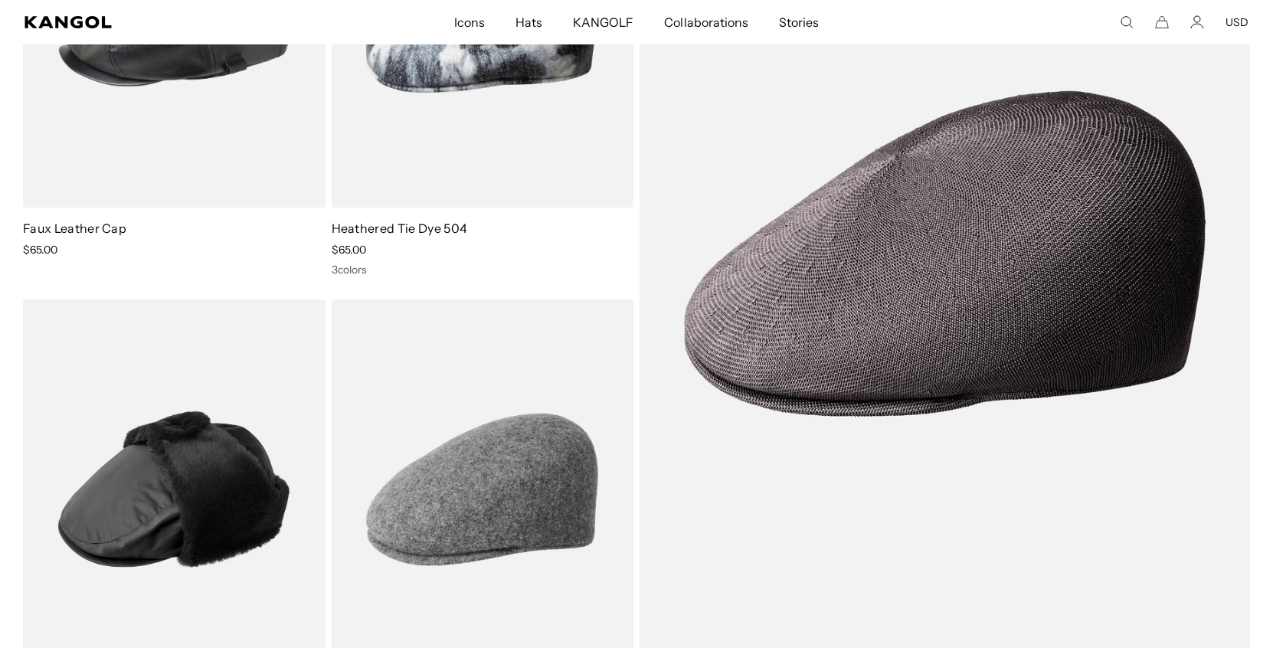
scroll to position [4374, 0]
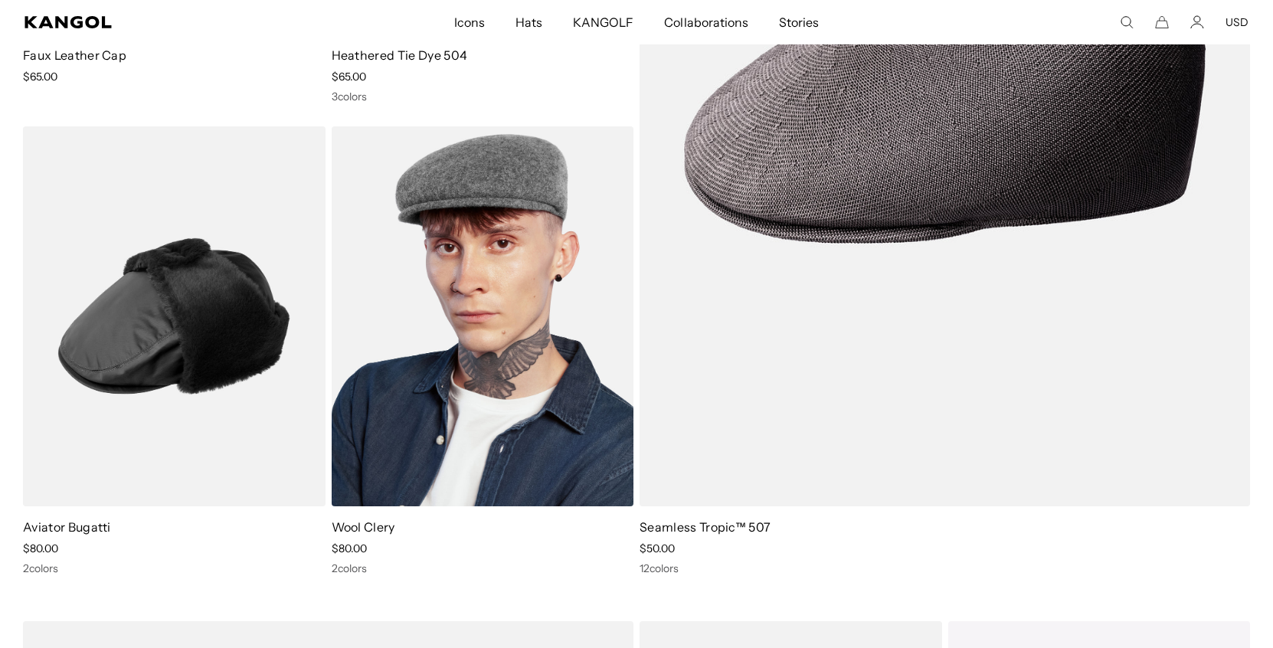
click at [466, 325] on img at bounding box center [483, 315] width 302 height 379
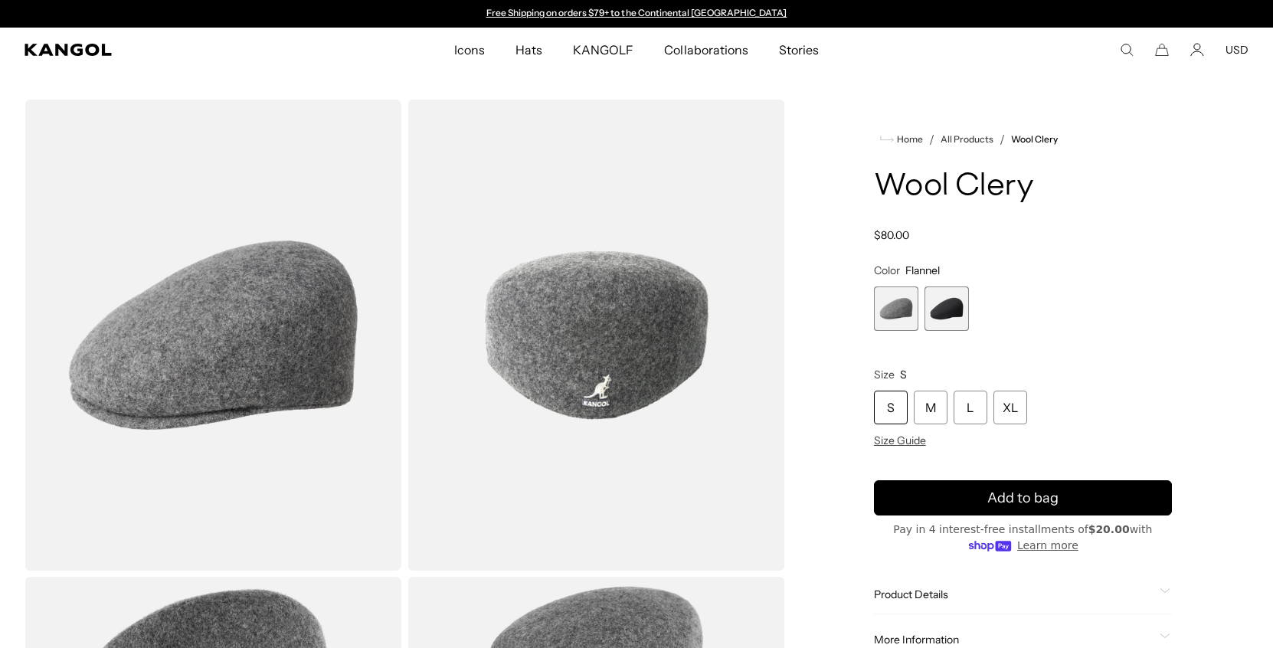
click at [945, 311] on span "2 of 2" at bounding box center [946, 308] width 44 height 44
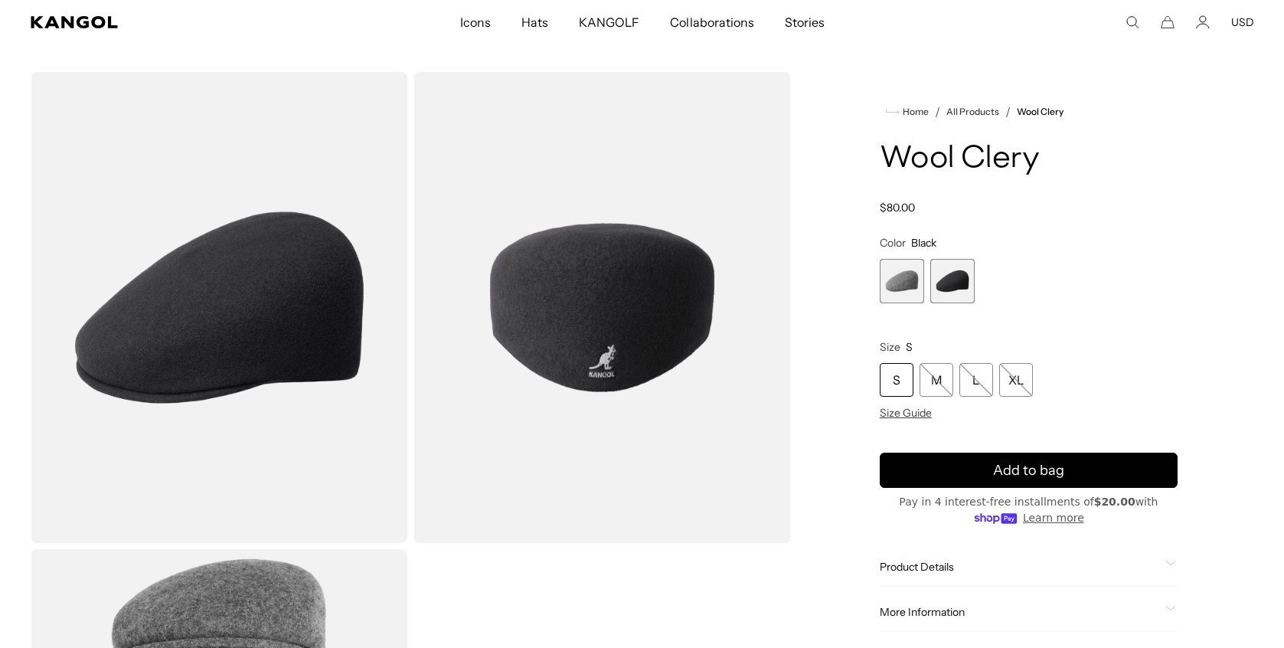
scroll to position [77, 0]
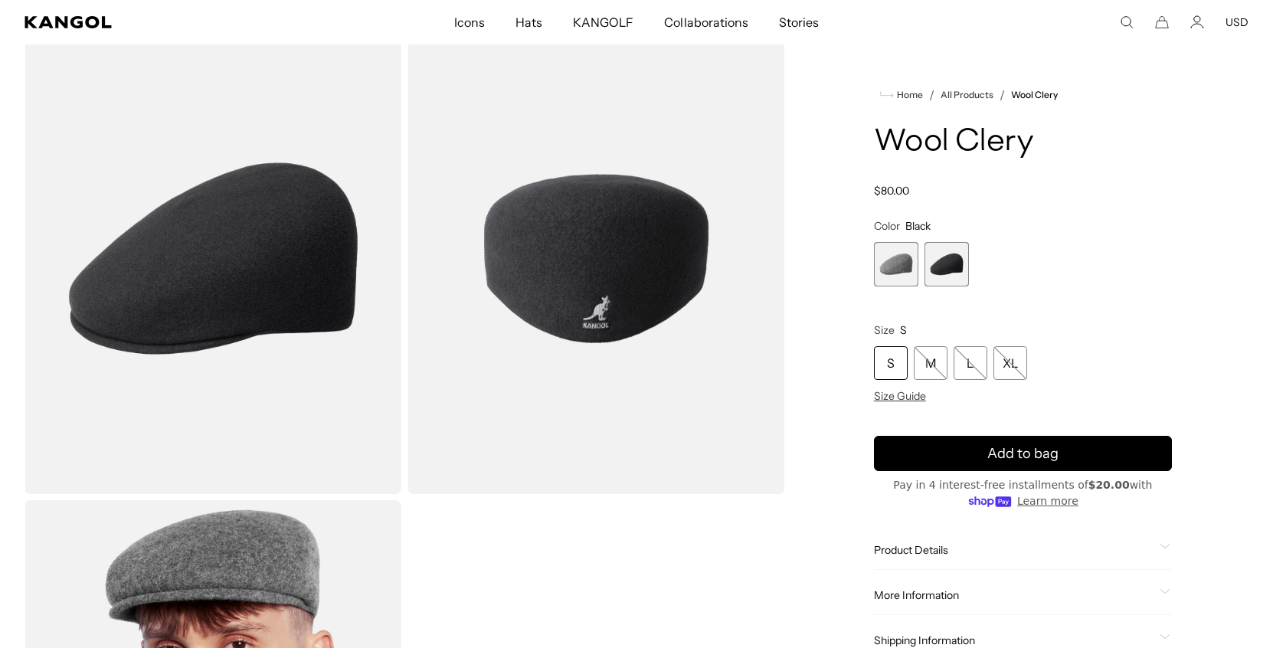
click at [694, 247] on img "Gallery Viewer" at bounding box center [595, 258] width 377 height 471
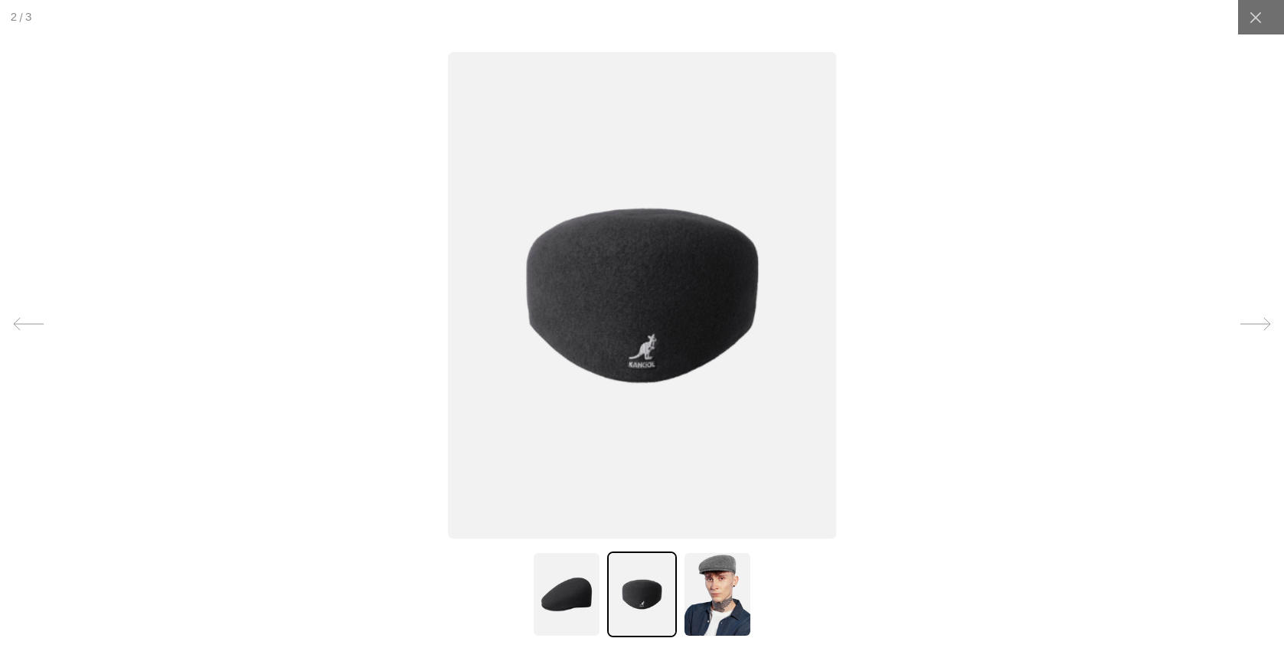
scroll to position [0, 0]
click at [640, 322] on img at bounding box center [642, 296] width 388 height 486
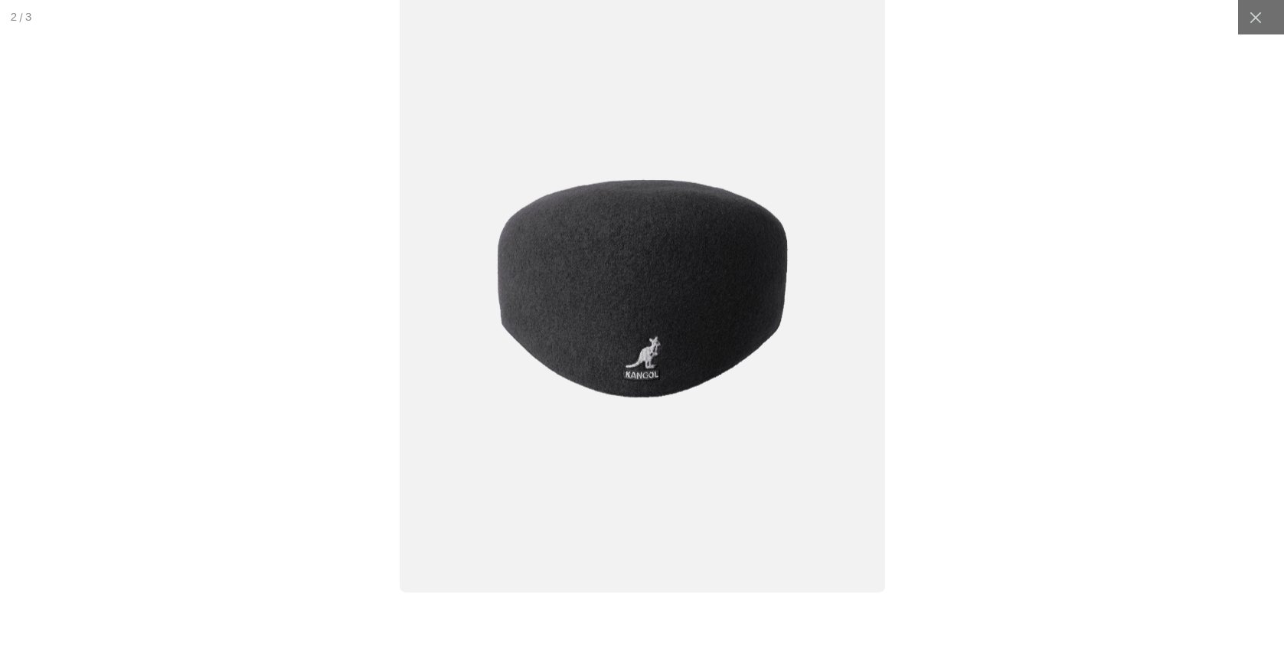
click at [644, 315] on img at bounding box center [643, 289] width 486 height 608
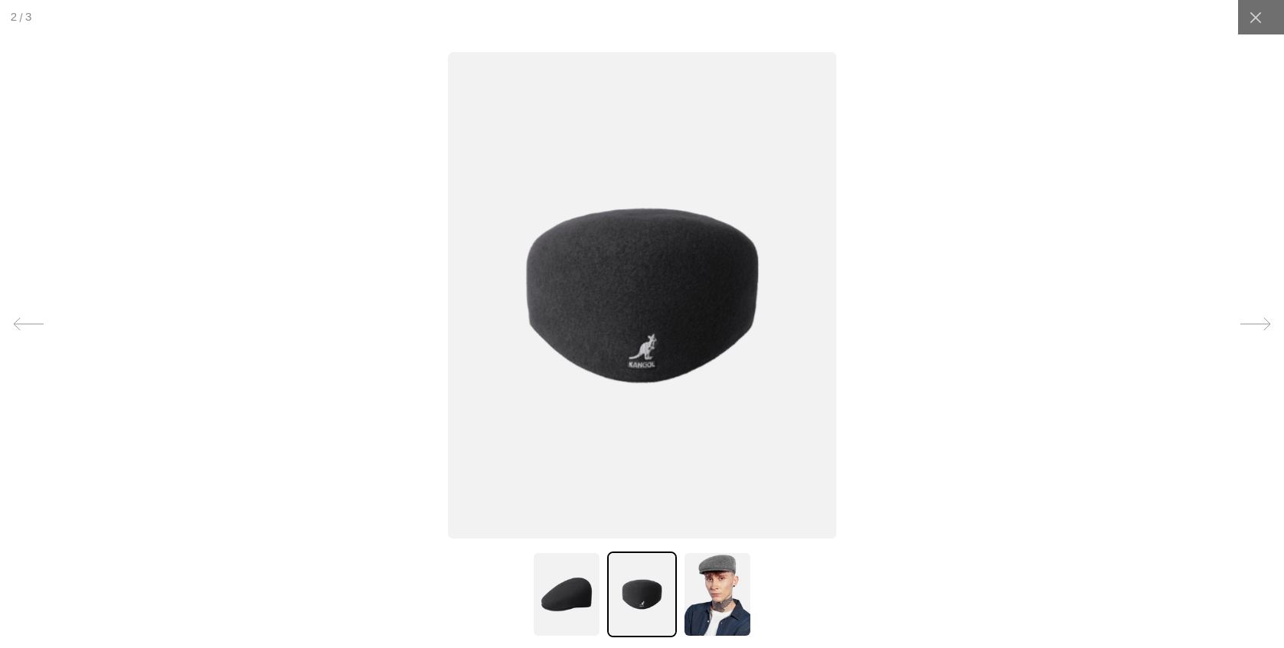
click at [548, 602] on img at bounding box center [566, 594] width 69 height 86
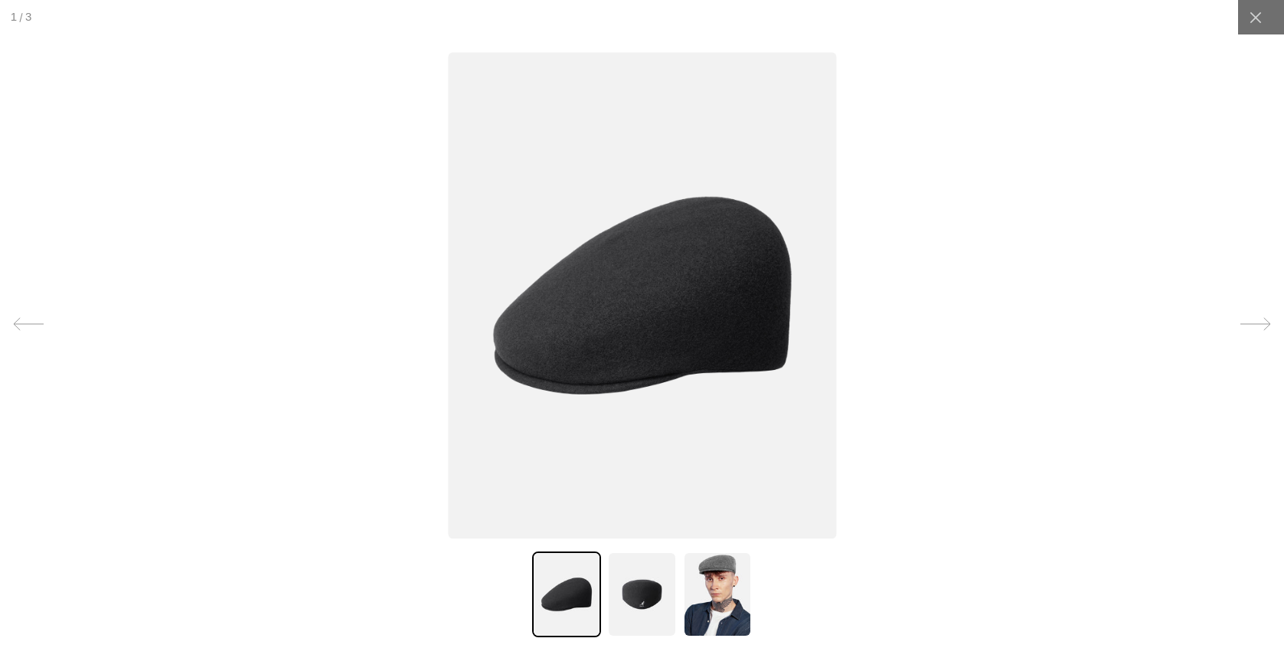
click at [613, 316] on img at bounding box center [642, 296] width 388 height 486
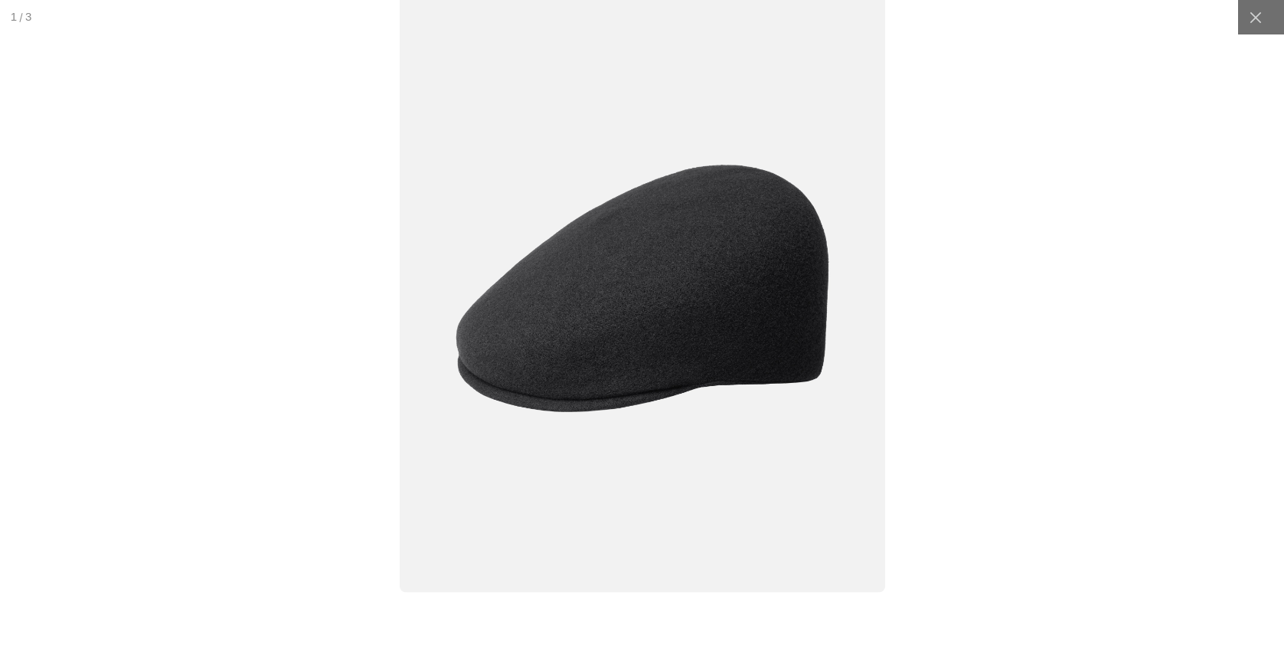
click at [616, 313] on img at bounding box center [643, 289] width 486 height 608
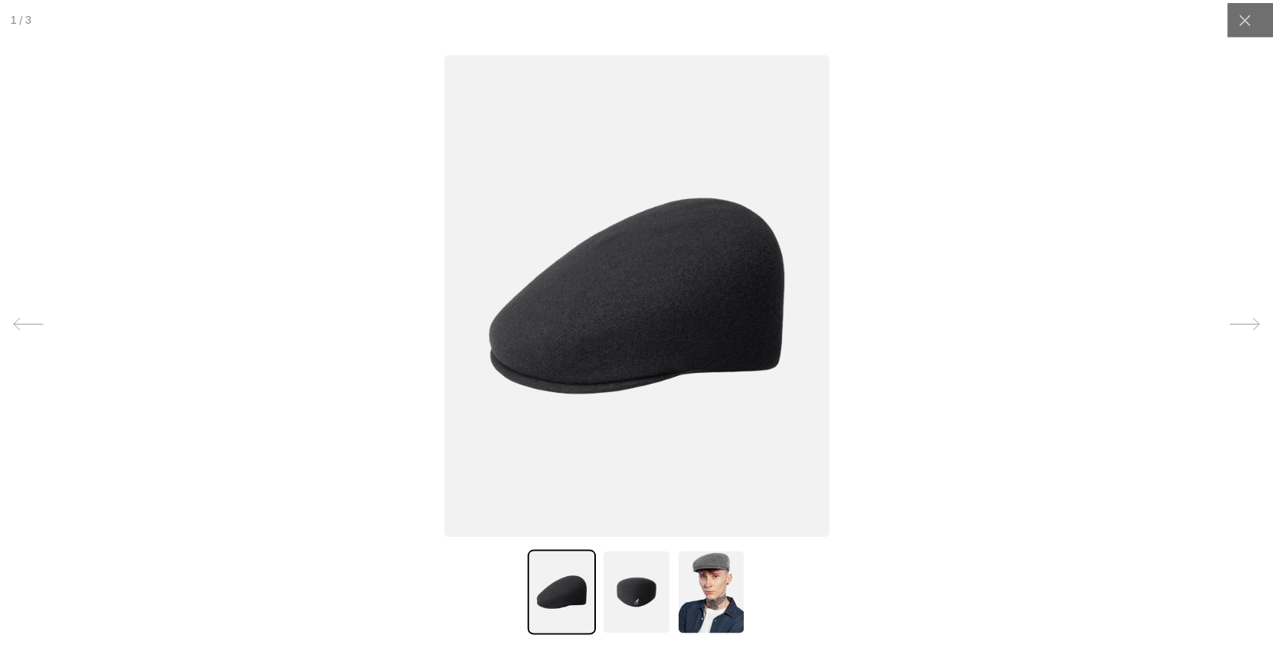
scroll to position [0, 316]
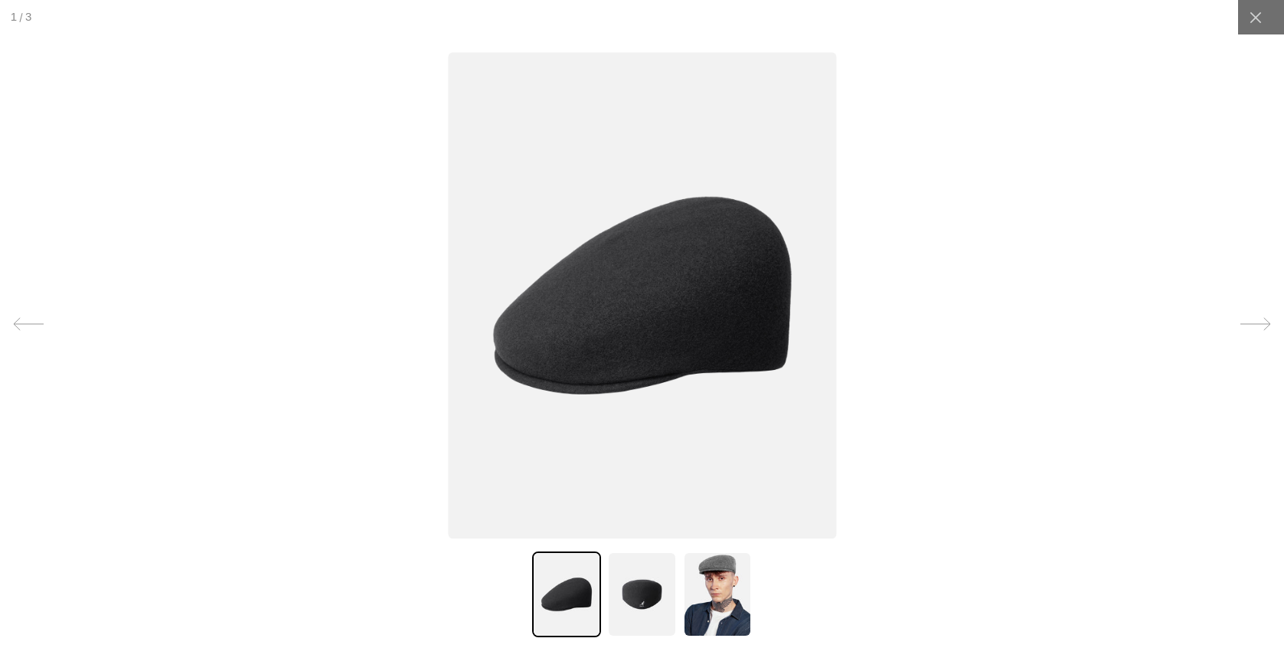
click at [715, 586] on img at bounding box center [717, 594] width 69 height 86
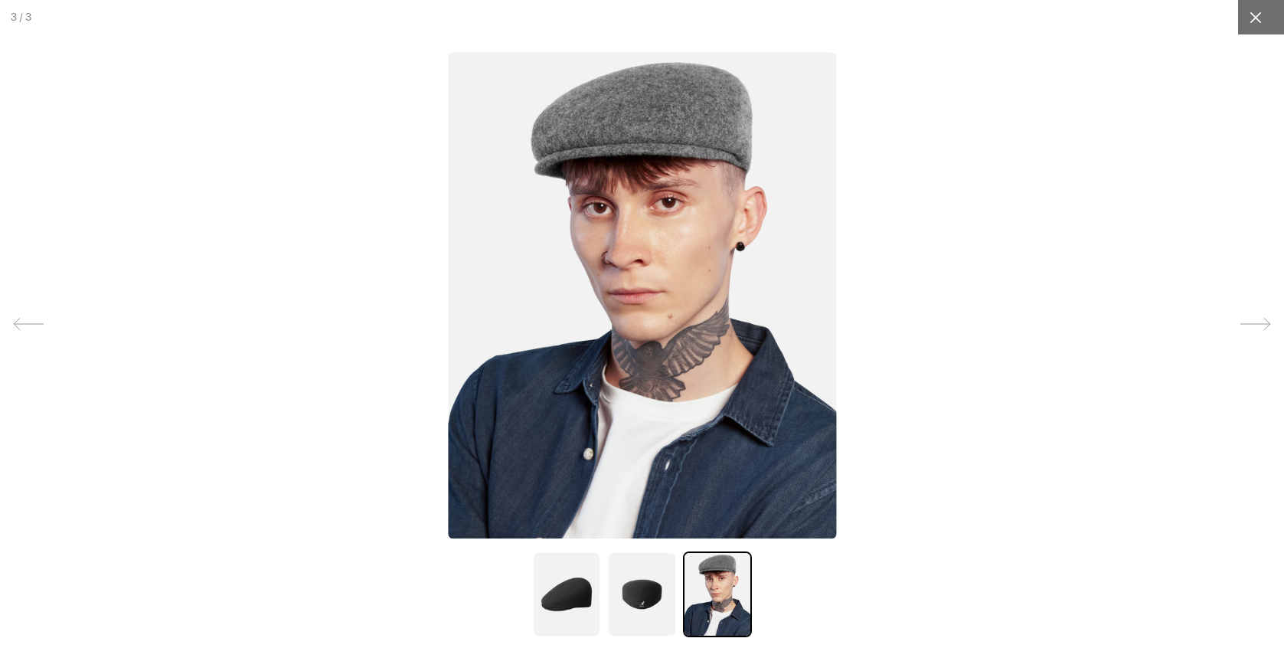
click at [1240, 8] on div at bounding box center [1255, 17] width 34 height 34
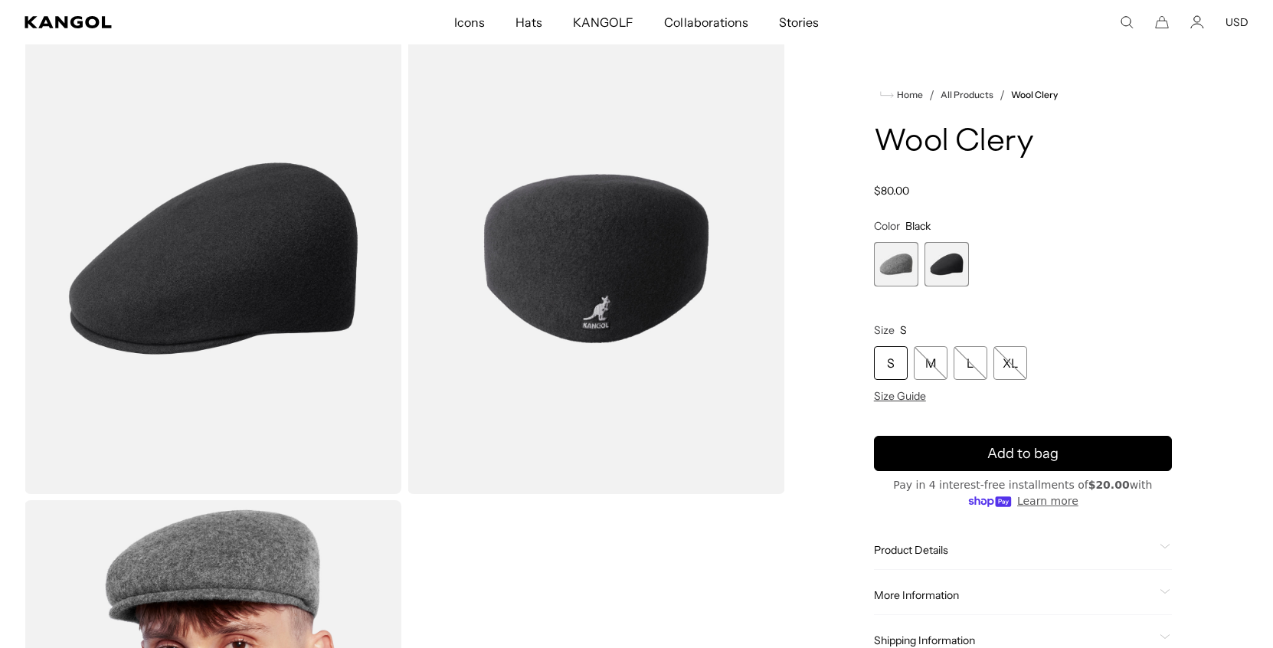
scroll to position [0, 0]
click at [948, 257] on span "2 of 2" at bounding box center [946, 264] width 44 height 44
click at [906, 261] on span "1 of 2" at bounding box center [896, 264] width 44 height 44
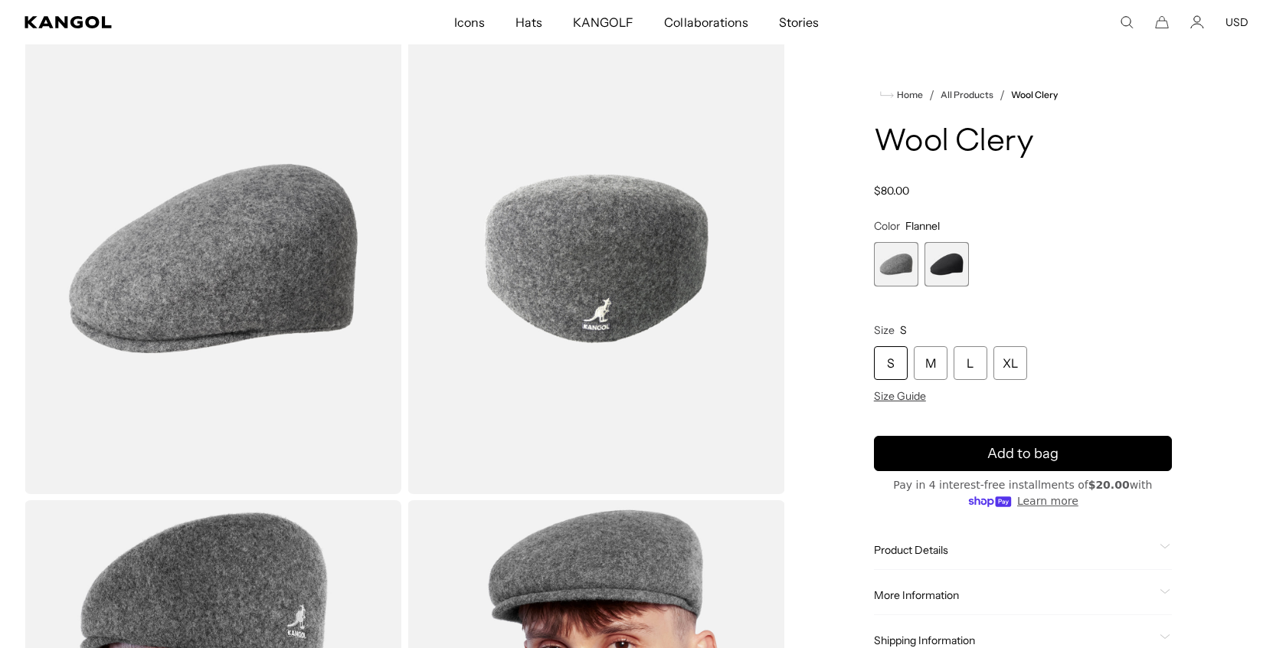
click at [927, 261] on span "2 of 2" at bounding box center [946, 264] width 44 height 44
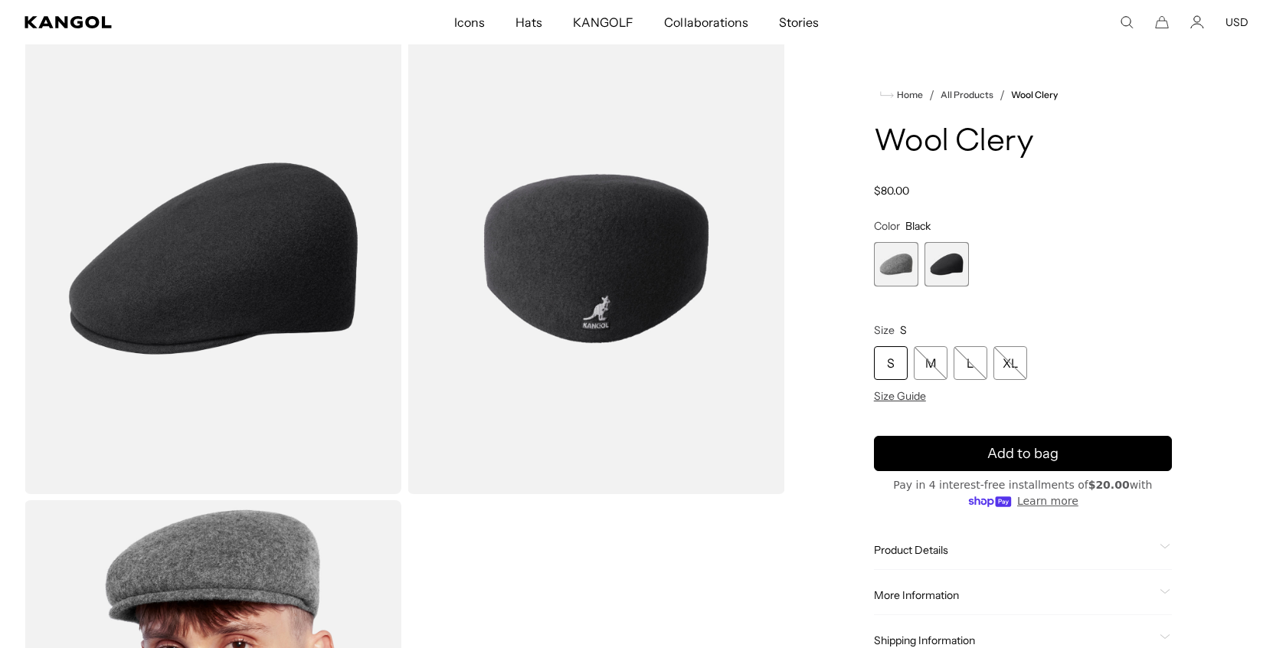
scroll to position [0, 316]
